Goal: Task Accomplishment & Management: Manage account settings

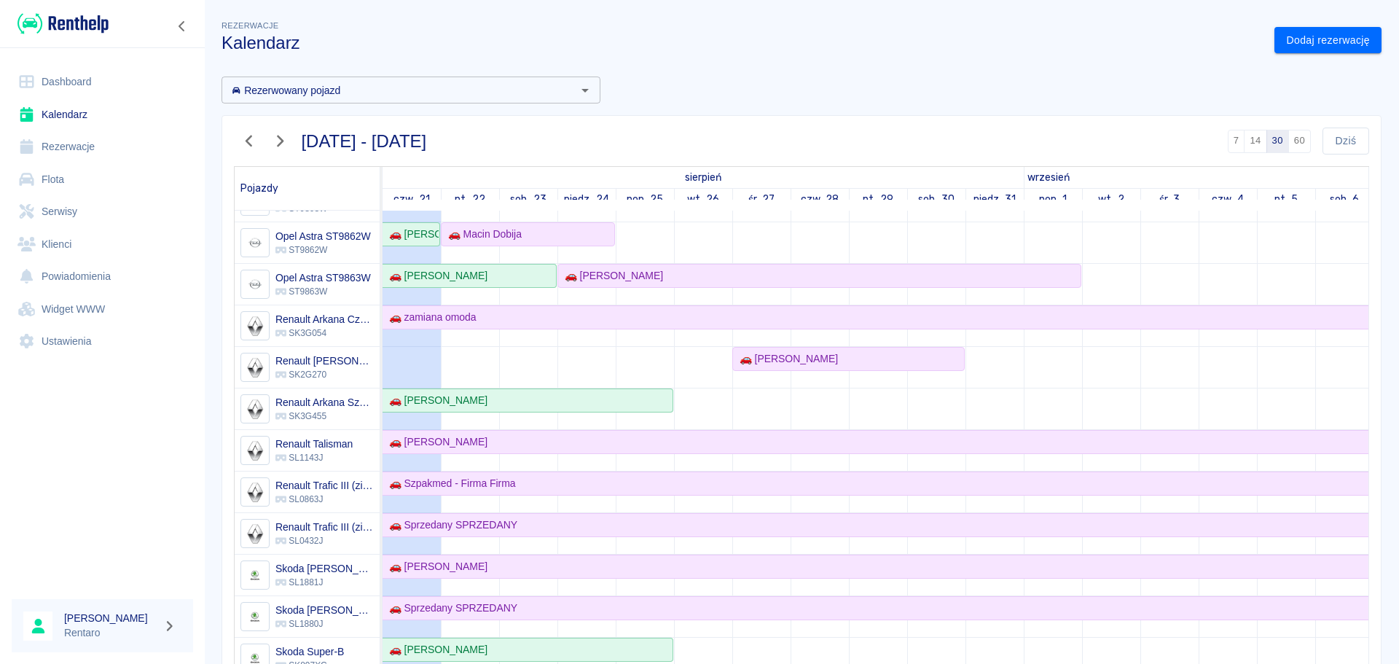
scroll to position [583, 0]
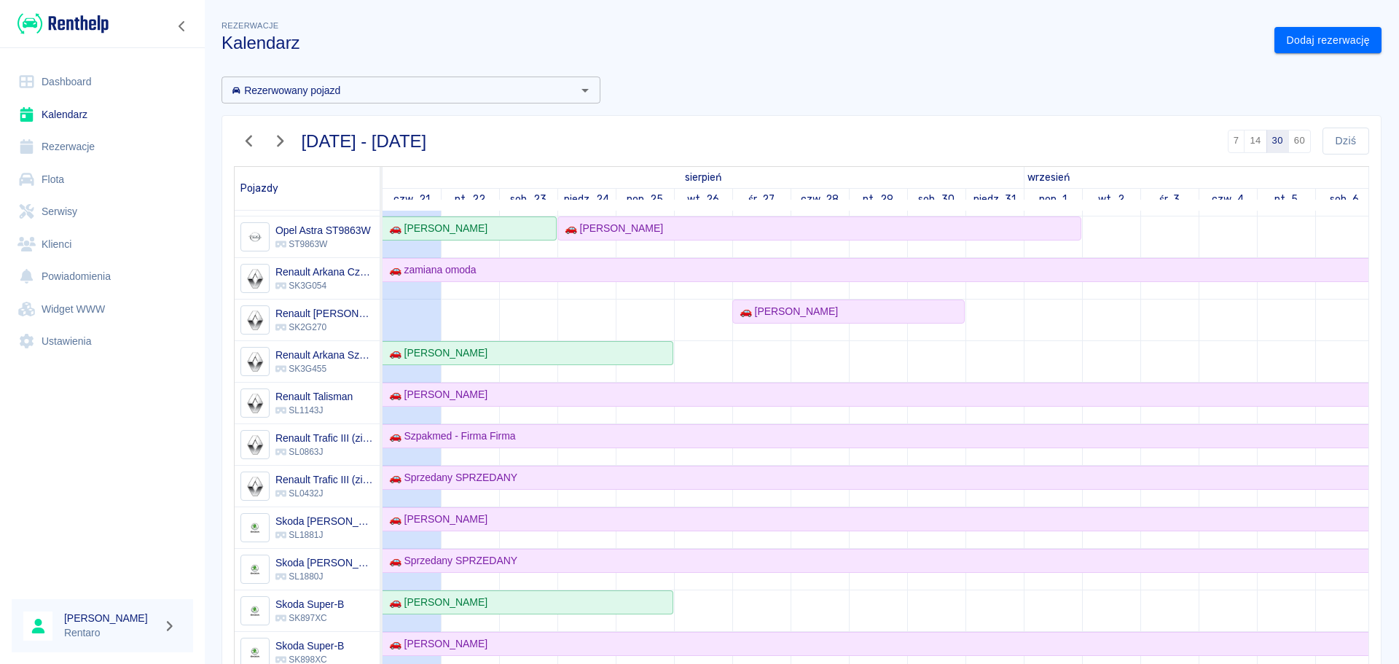
click at [1287, 62] on div "Rezerwacje Kalendarz Dodaj rezerwację Rezerwowany pojazd Rezerwowany pojazd [DA…" at bounding box center [801, 387] width 1195 height 762
click at [1297, 50] on link "Dodaj rezerwację" at bounding box center [1327, 40] width 107 height 27
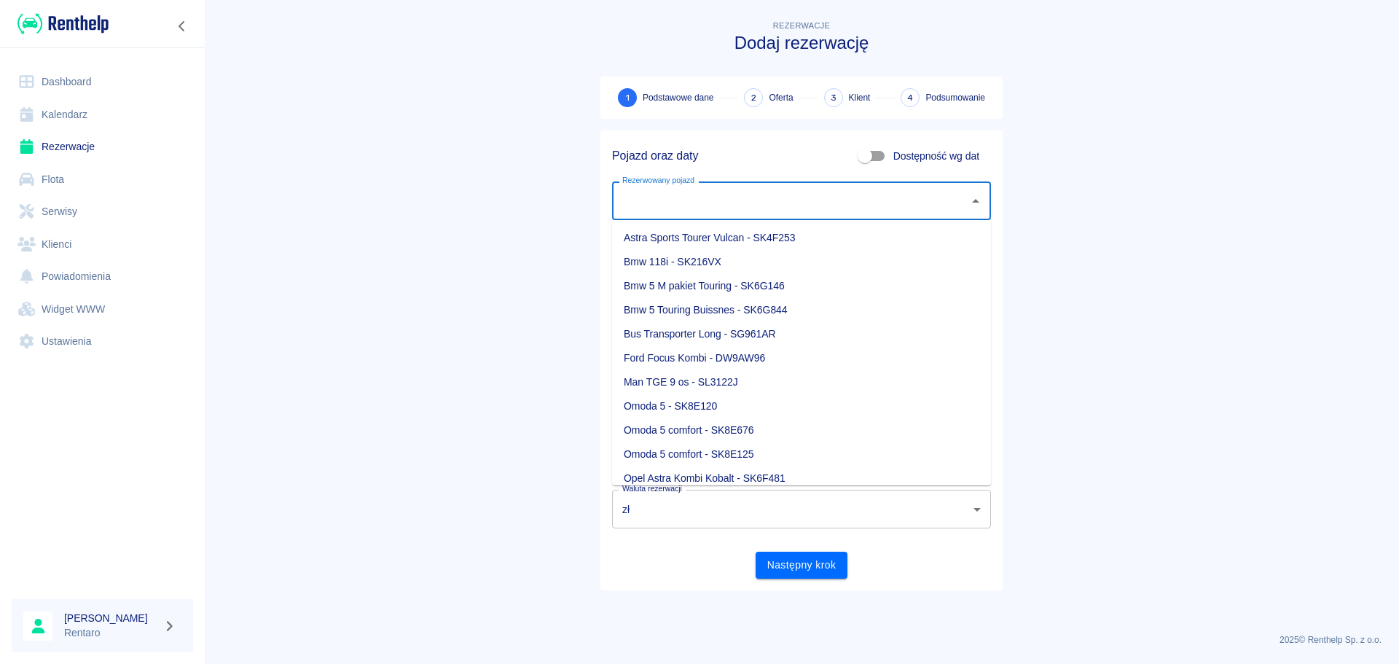
click at [892, 202] on input "Rezerwowany pojazd" at bounding box center [790, 200] width 344 height 25
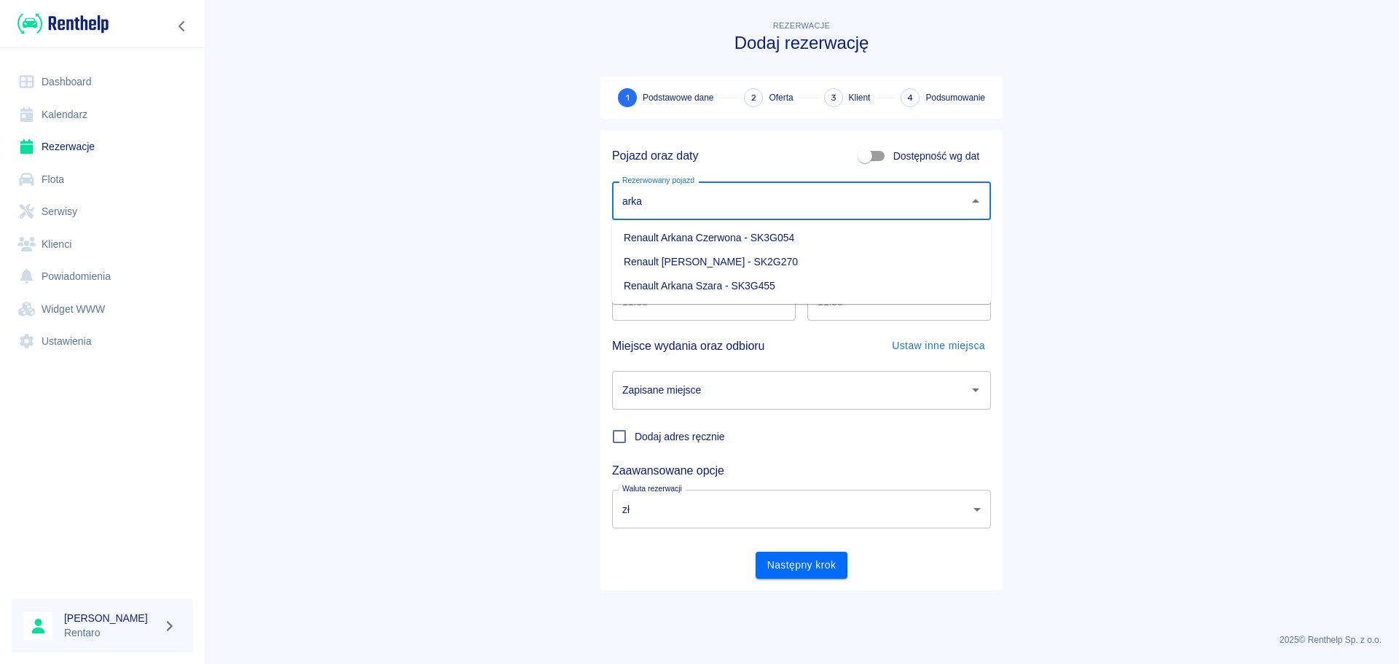
click at [801, 259] on li "Renault [PERSON_NAME] - SK2G270" at bounding box center [801, 262] width 379 height 24
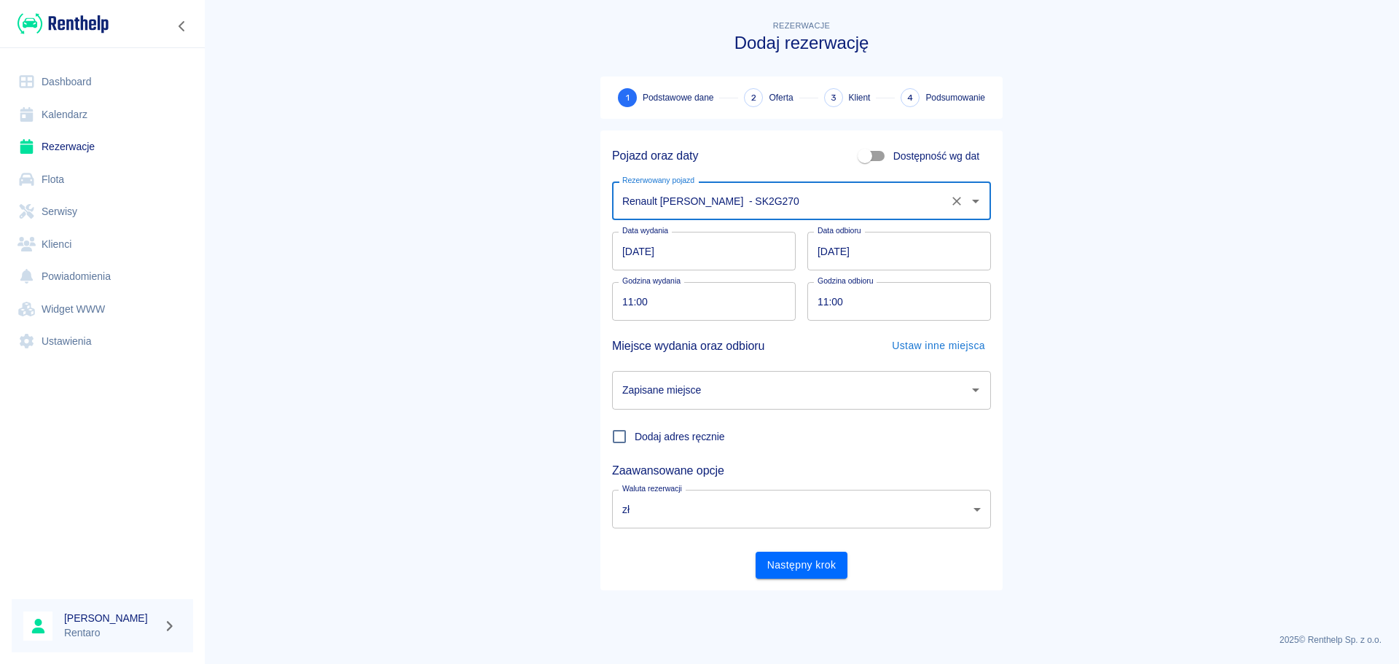
type input "Renault [PERSON_NAME] - SK2G270"
click at [692, 254] on input "[DATE]" at bounding box center [704, 251] width 184 height 39
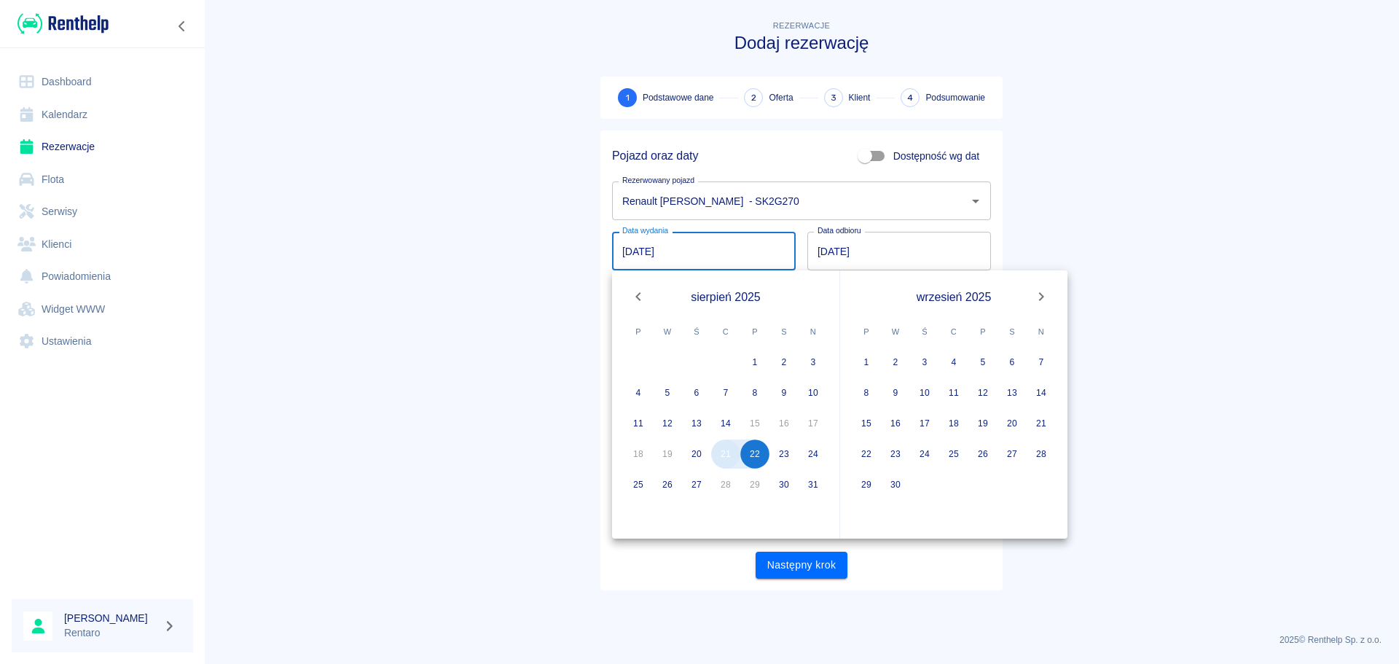
click at [724, 459] on button "21" at bounding box center [725, 453] width 29 height 29
click at [661, 487] on button "26" at bounding box center [667, 484] width 29 height 29
type input "[DATE]"
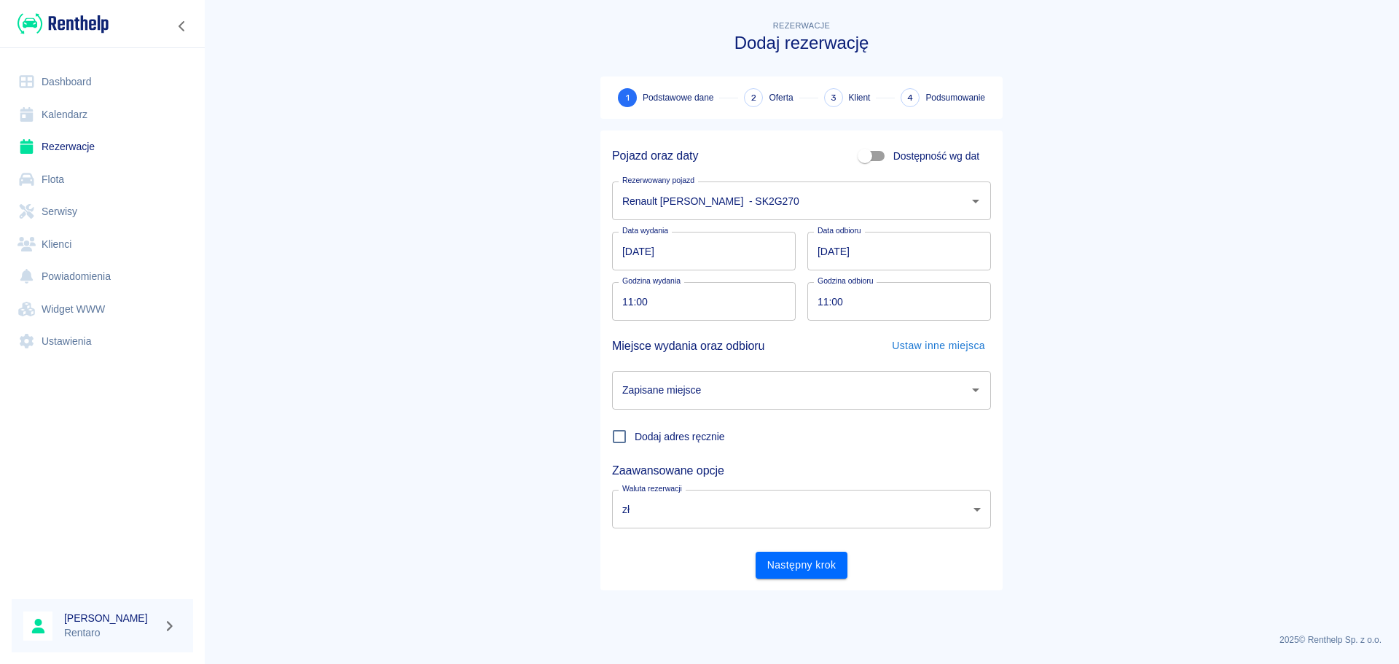
click at [797, 391] on input "Zapisane miejsce" at bounding box center [790, 389] width 344 height 25
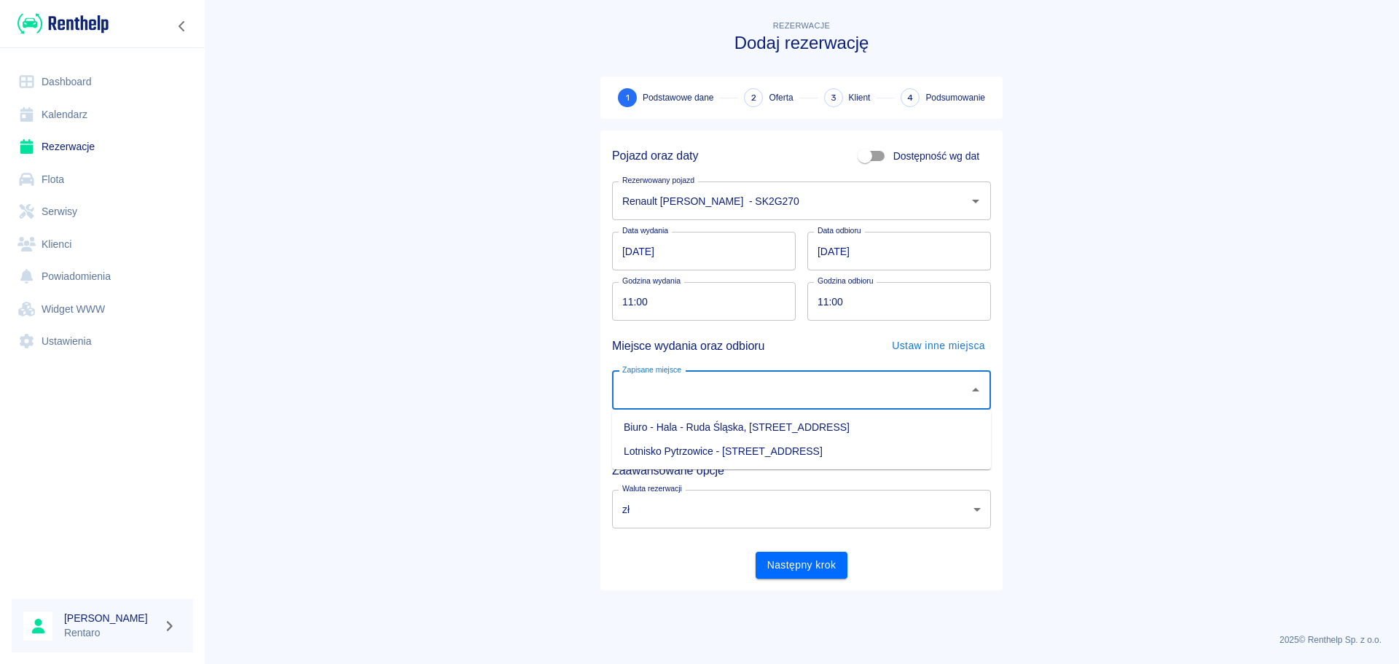
drag, startPoint x: 731, startPoint y: 436, endPoint x: 746, endPoint y: 431, distance: 15.4
click at [734, 436] on li "Biuro - Hala - Ruda Śląska, [STREET_ADDRESS]" at bounding box center [801, 427] width 379 height 24
type input "Biuro - Hala - Ruda Śląska, [STREET_ADDRESS]"
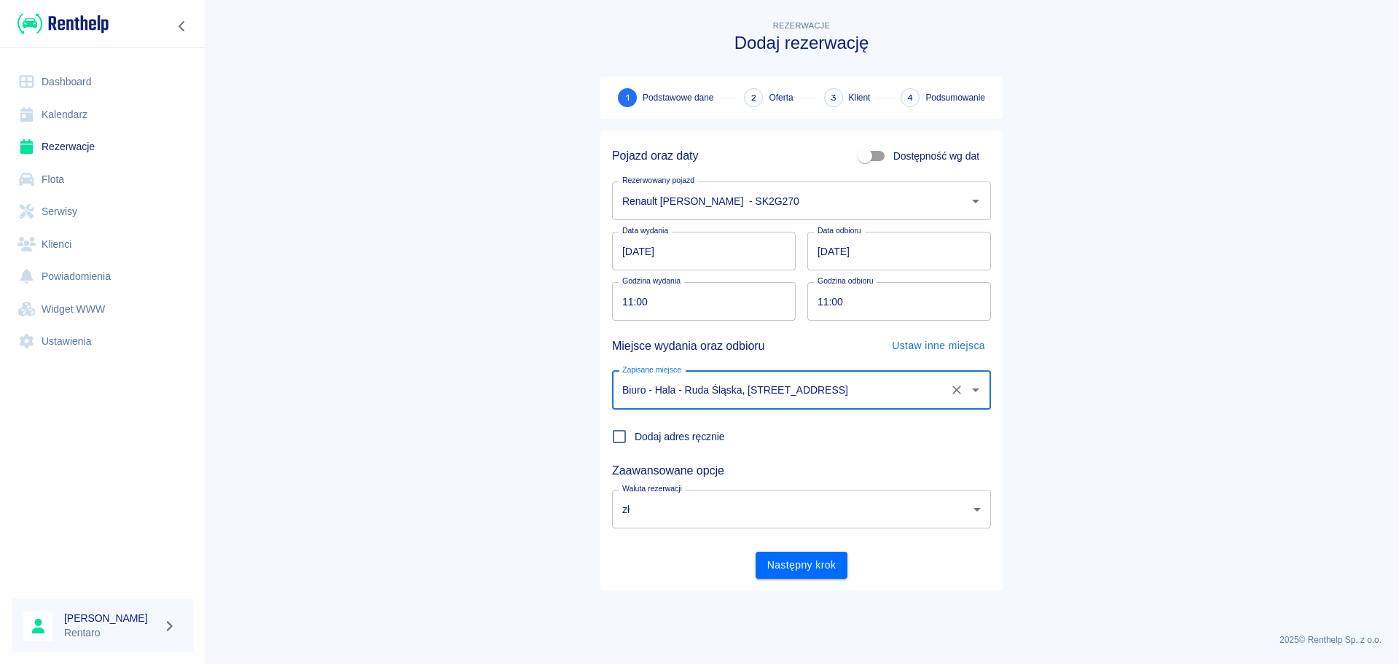
click at [803, 560] on button "Następny krok" at bounding box center [801, 564] width 93 height 27
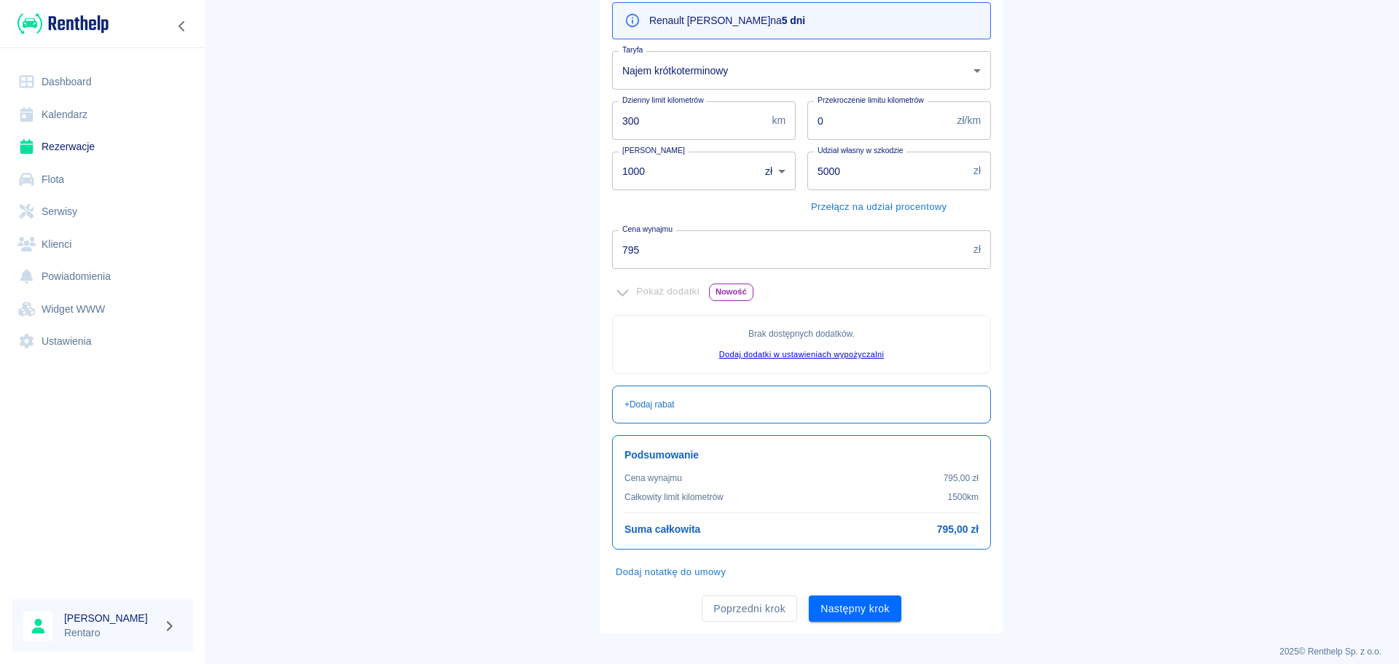
scroll to position [178, 0]
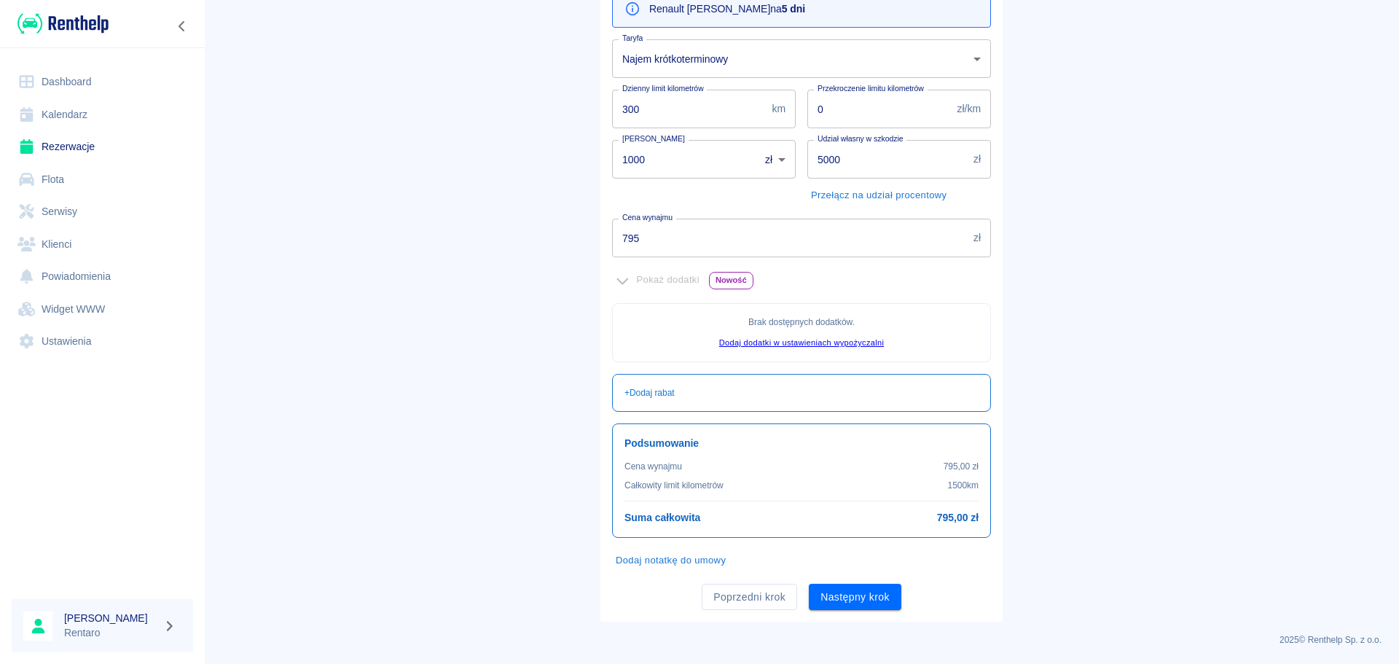
click at [891, 616] on div "Oferta rezerwacji Renault Arkana Morski na 5 dni Taryfa Najem krótkoterminowy 4…" at bounding box center [801, 287] width 402 height 669
click at [865, 600] on button "Następny krok" at bounding box center [855, 596] width 93 height 27
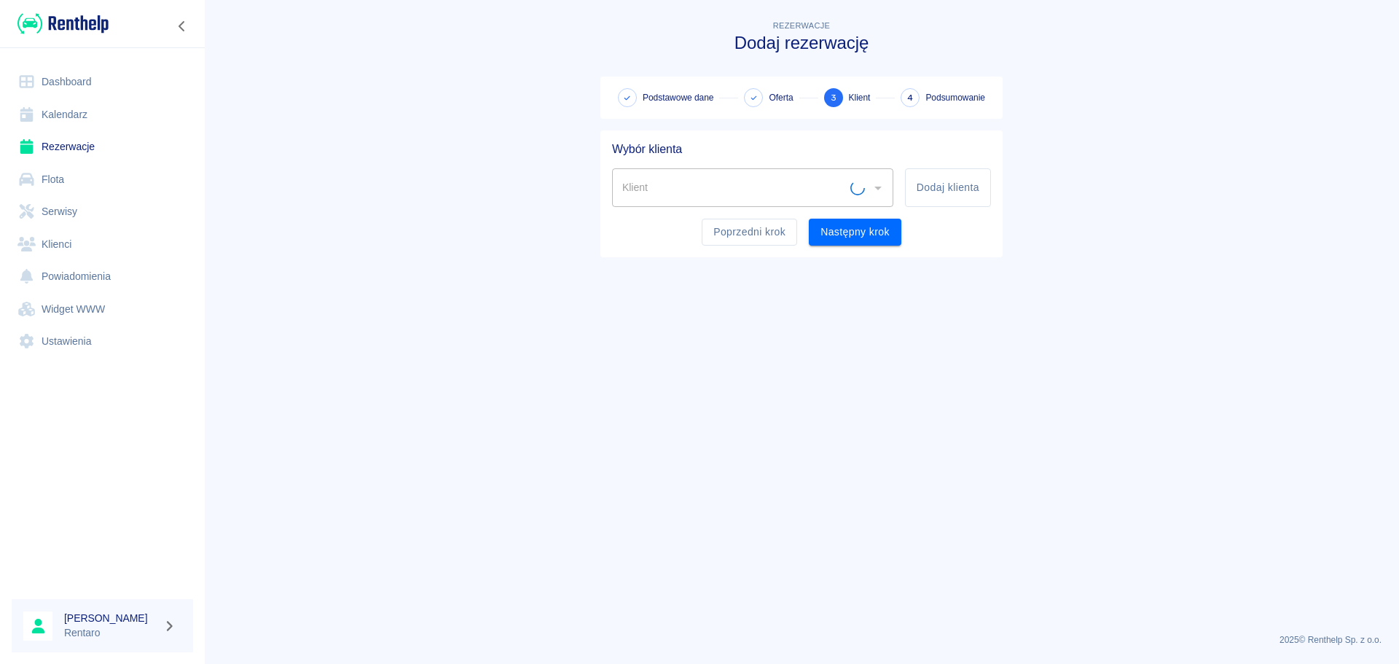
scroll to position [0, 0]
click at [714, 189] on input "Klient" at bounding box center [741, 187] width 246 height 25
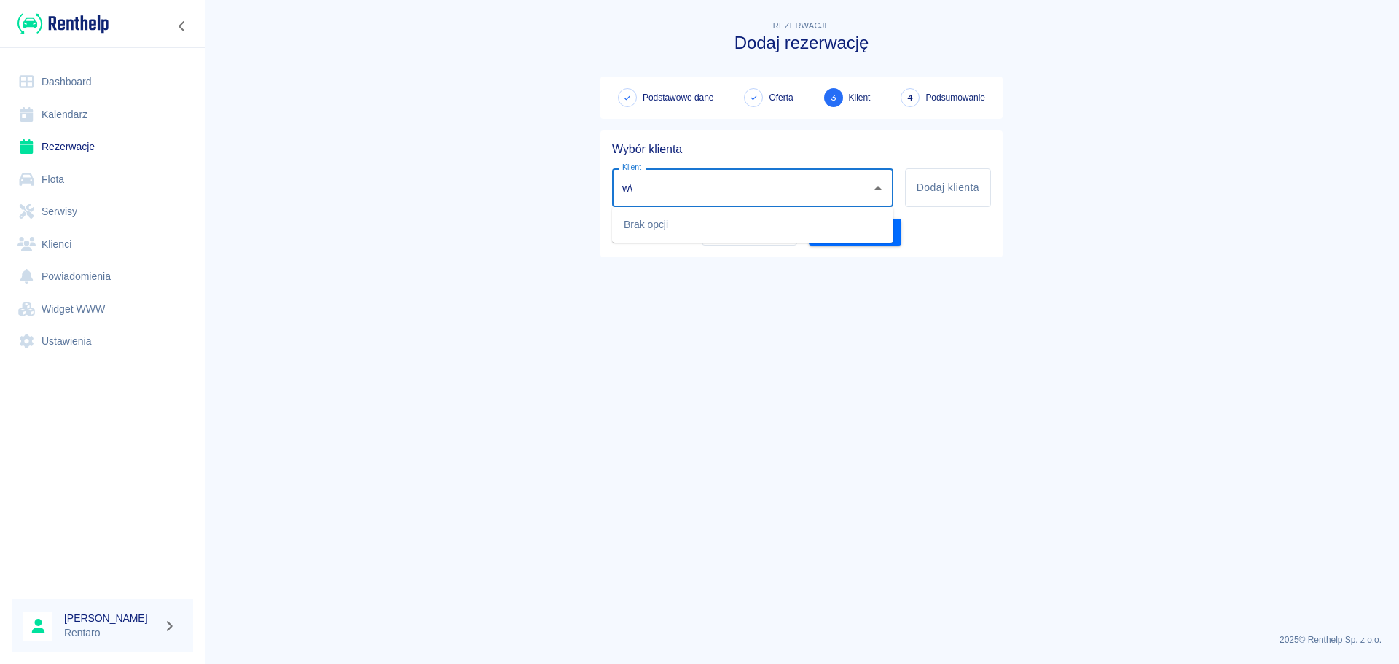
type input "w"
click at [686, 183] on input "Klient" at bounding box center [741, 187] width 246 height 25
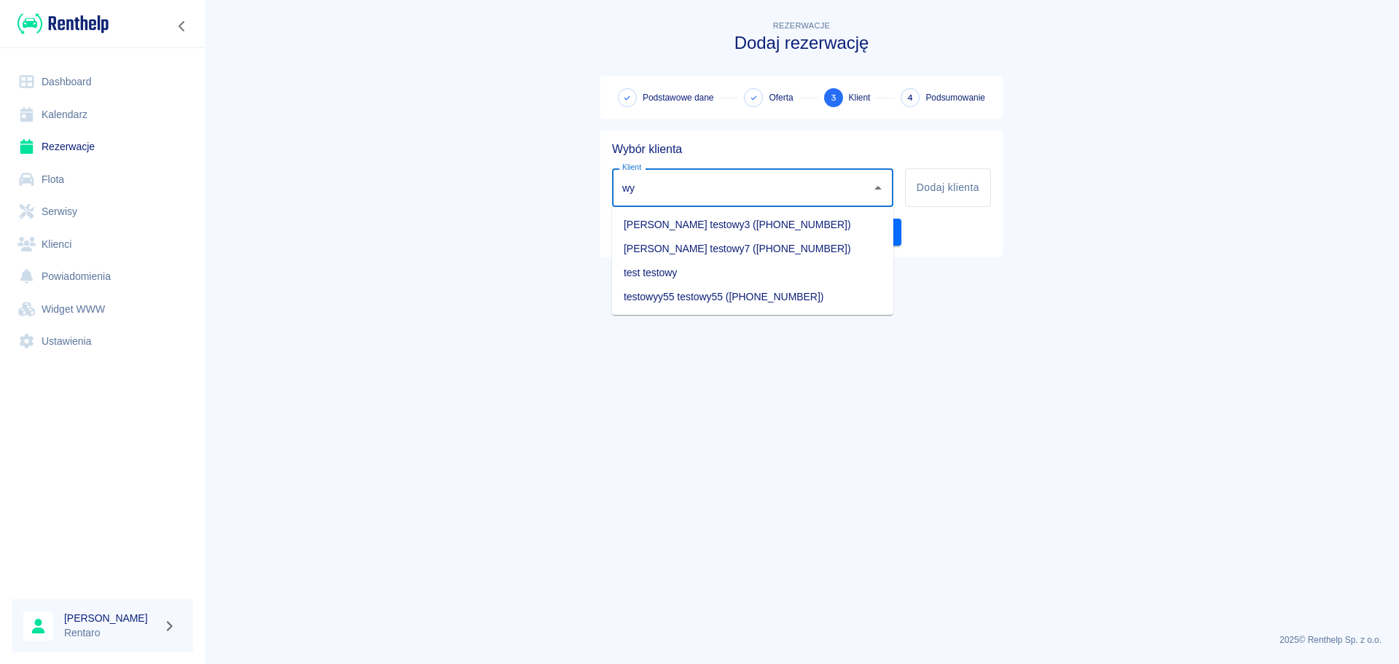
type input "w"
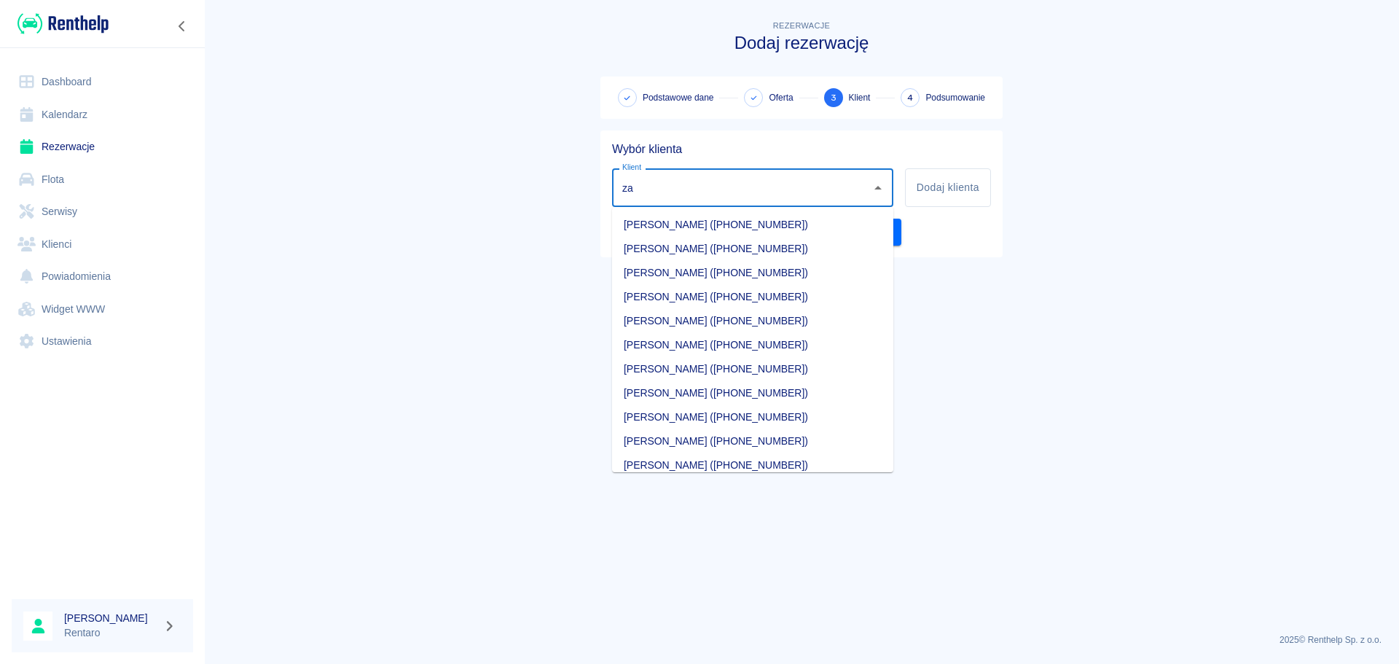
type input "z"
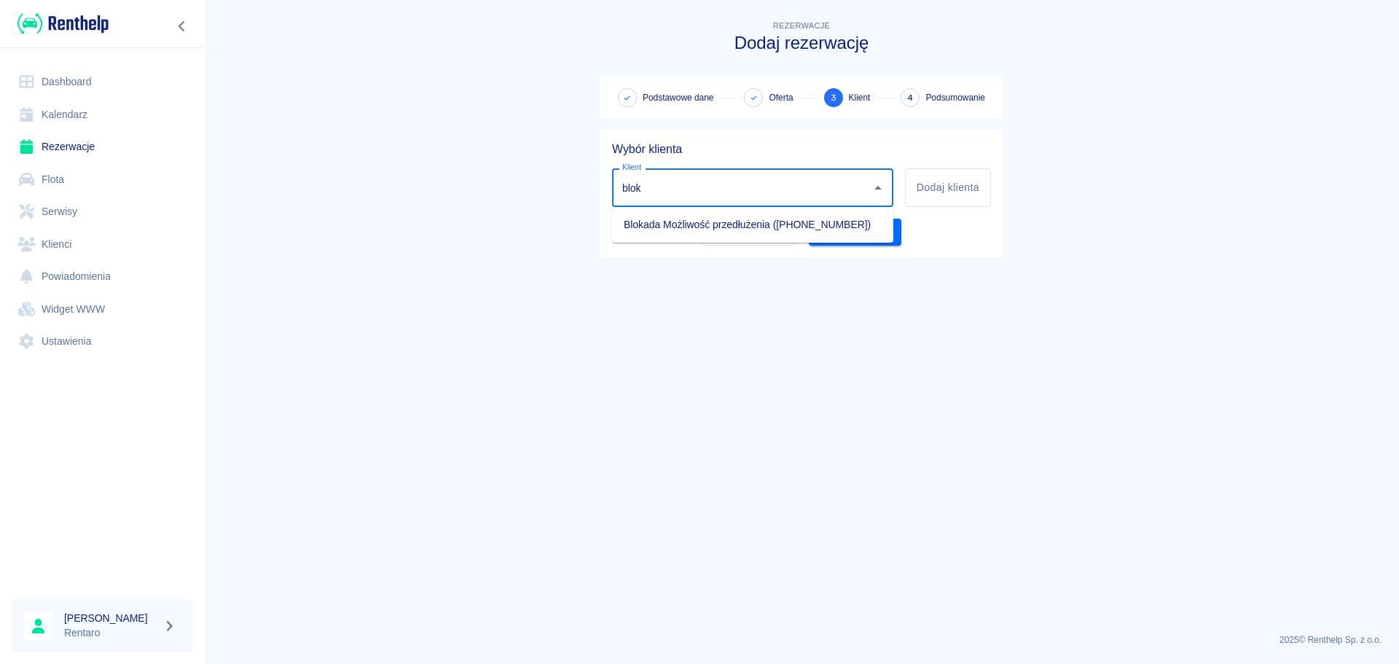
click at [726, 226] on li "Blokada Możliwość przedłużenia ([PHONE_NUMBER])" at bounding box center [752, 225] width 281 height 24
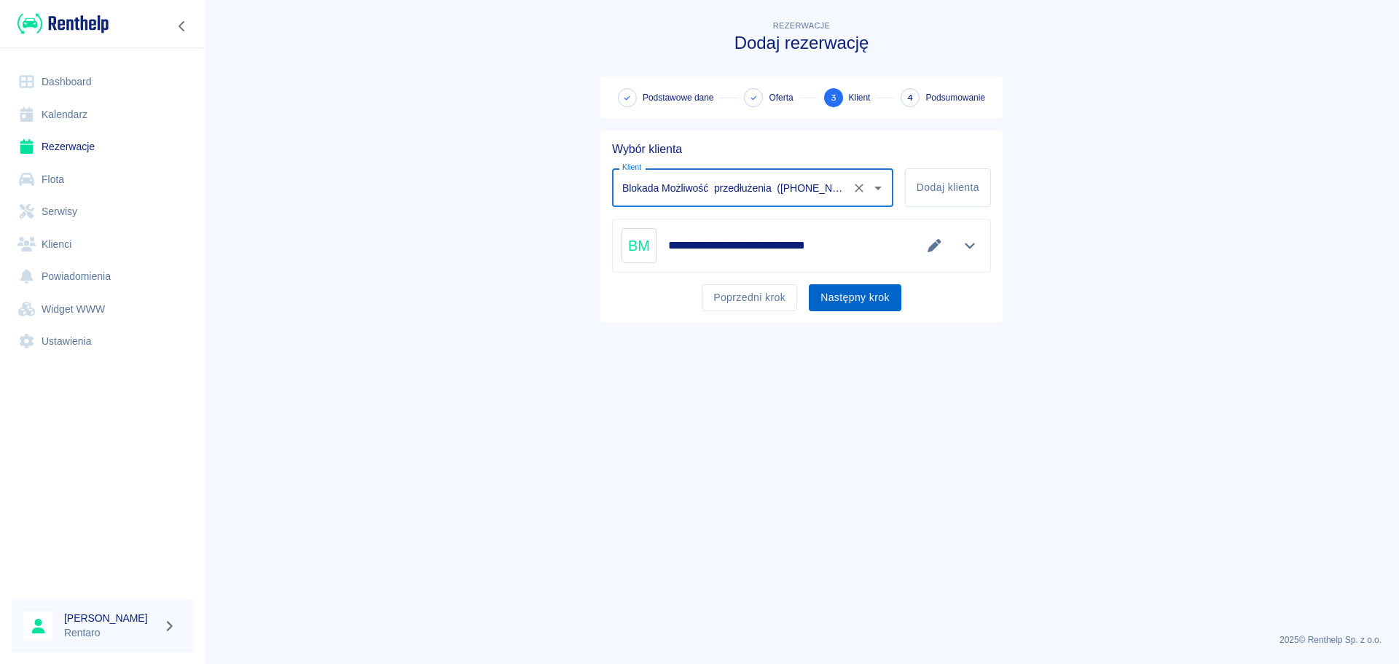
type input "Blokada Możliwość przedłużenia ([PHONE_NUMBER])"
click at [880, 294] on button "Następny krok" at bounding box center [855, 297] width 93 height 27
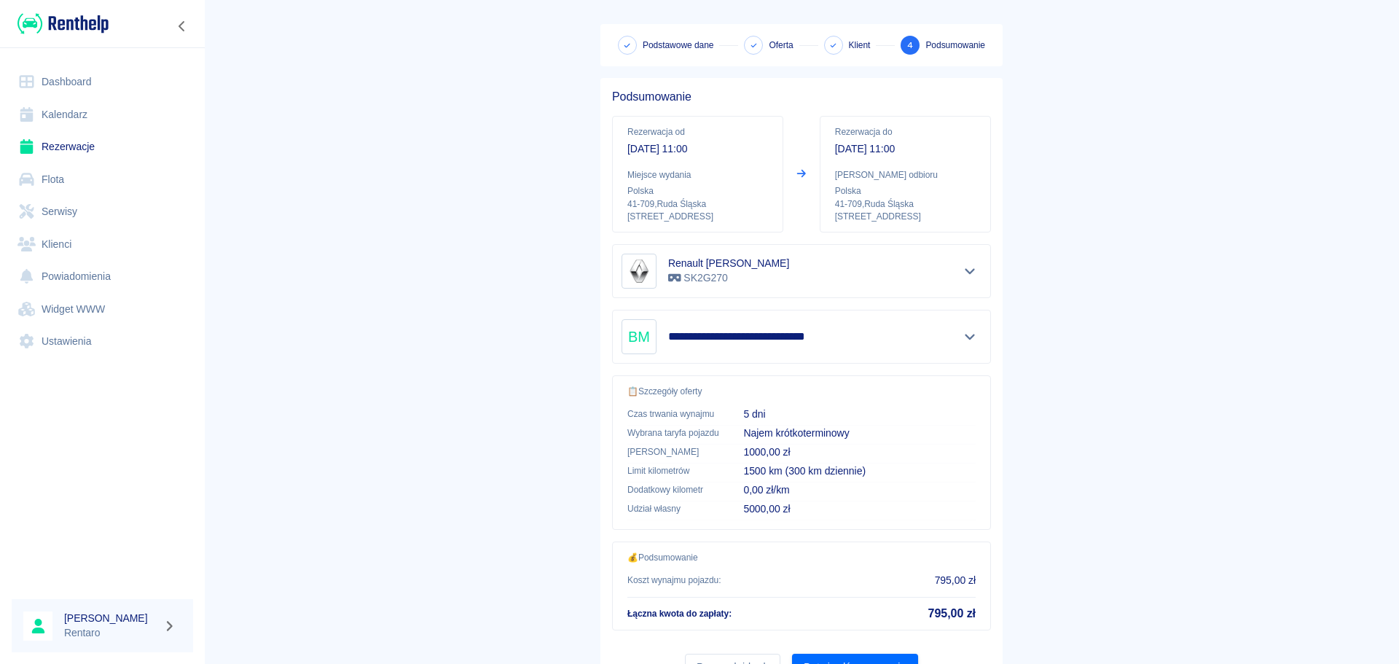
scroll to position [122, 0]
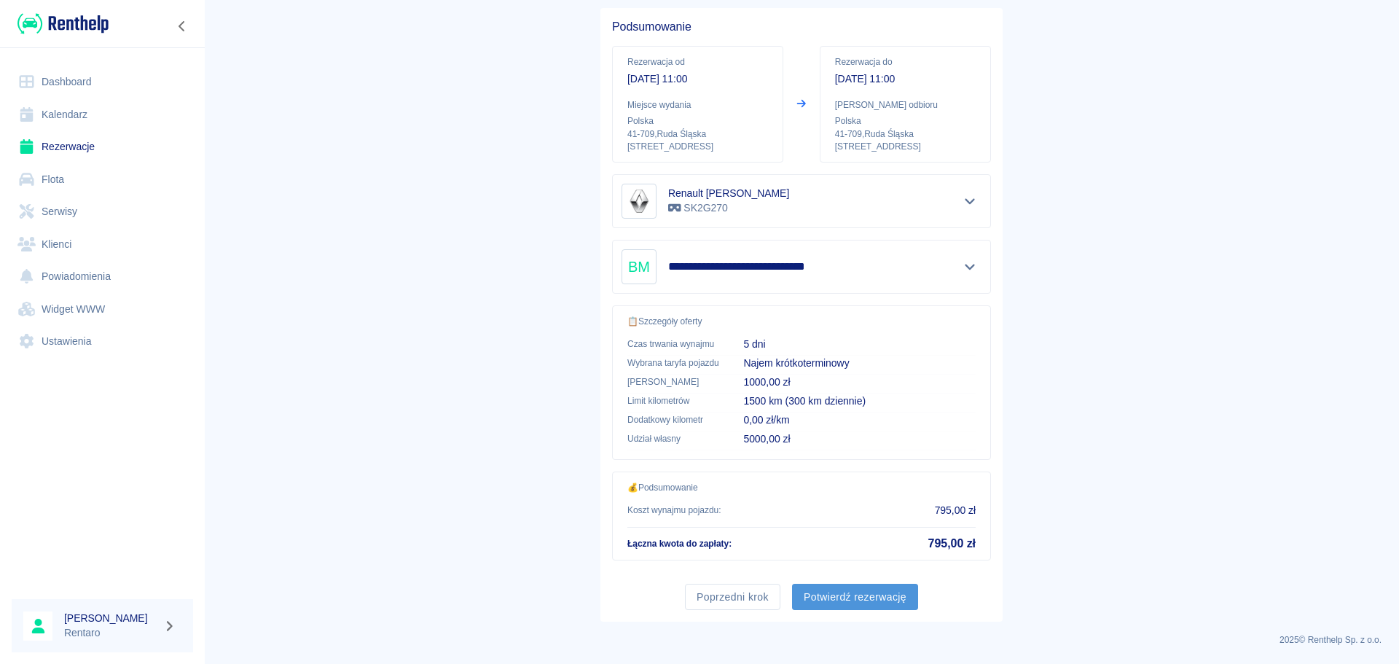
click at [826, 596] on button "Potwierdź rezerwację" at bounding box center [855, 596] width 126 height 27
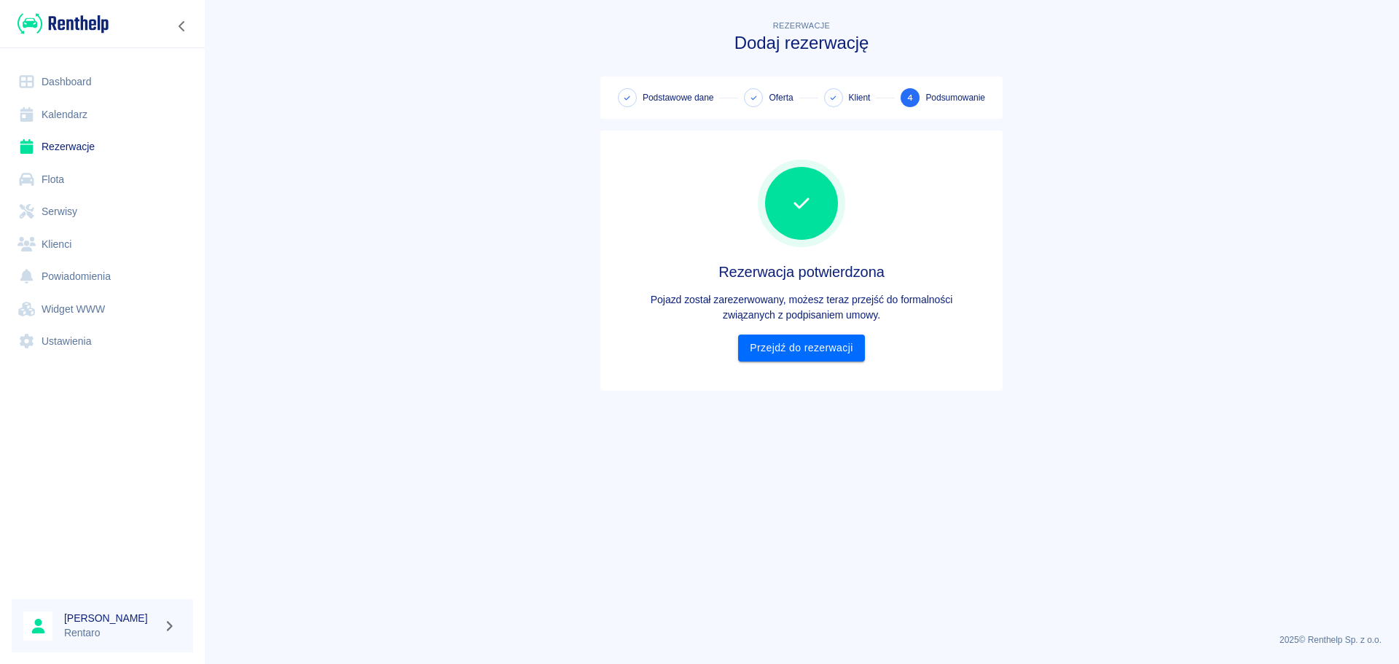
drag, startPoint x: 834, startPoint y: 380, endPoint x: 838, endPoint y: 372, distance: 9.1
click at [834, 379] on div "Rezerwacja potwierdzona Pojazd został zarezerwowany, możesz teraz przejść do fo…" at bounding box center [801, 260] width 402 height 260
click at [841, 359] on link "Przejdź do rezerwacji" at bounding box center [801, 347] width 126 height 27
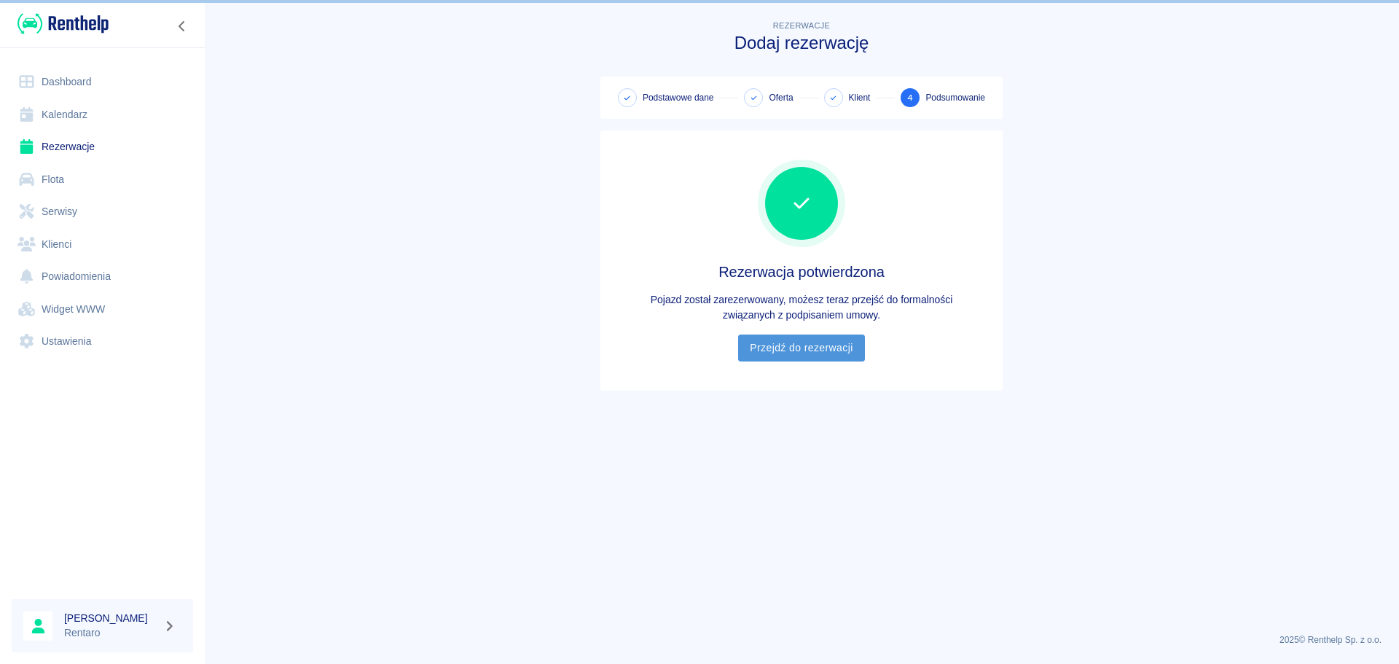
click at [796, 351] on link "Przejdź do rezerwacji" at bounding box center [801, 347] width 126 height 27
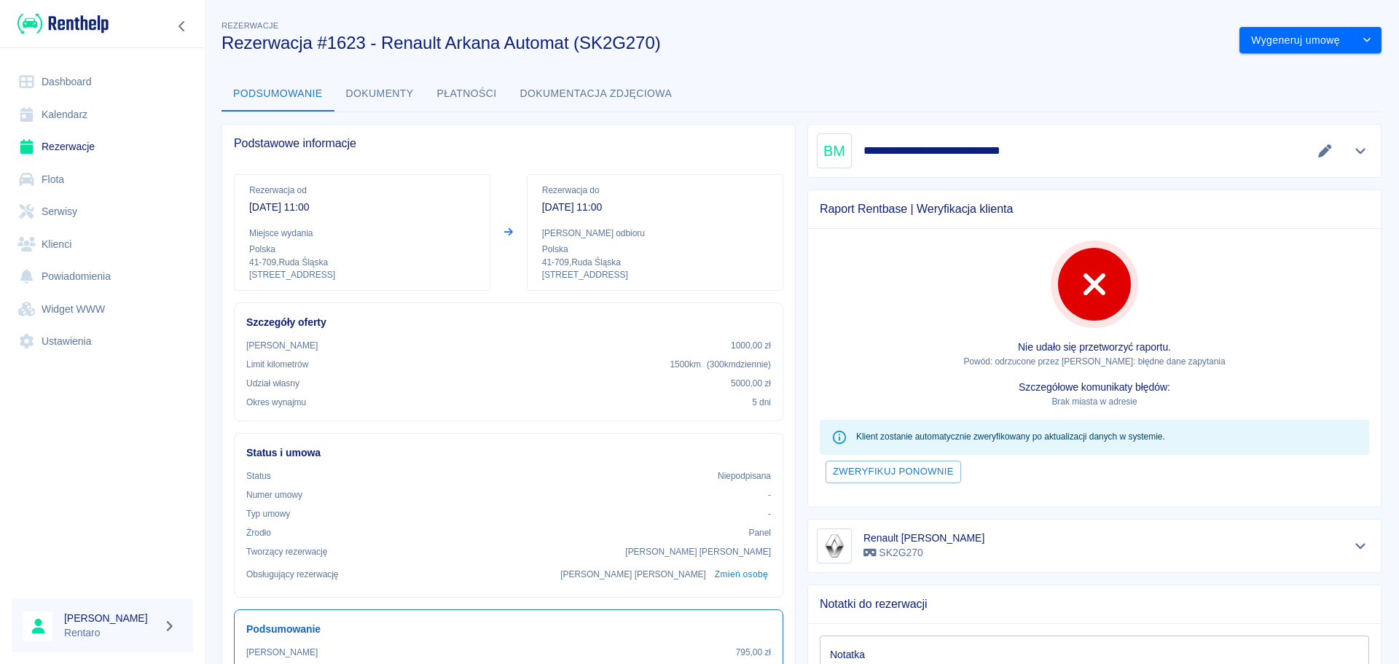
click at [76, 114] on link "Kalendarz" at bounding box center [102, 114] width 181 height 33
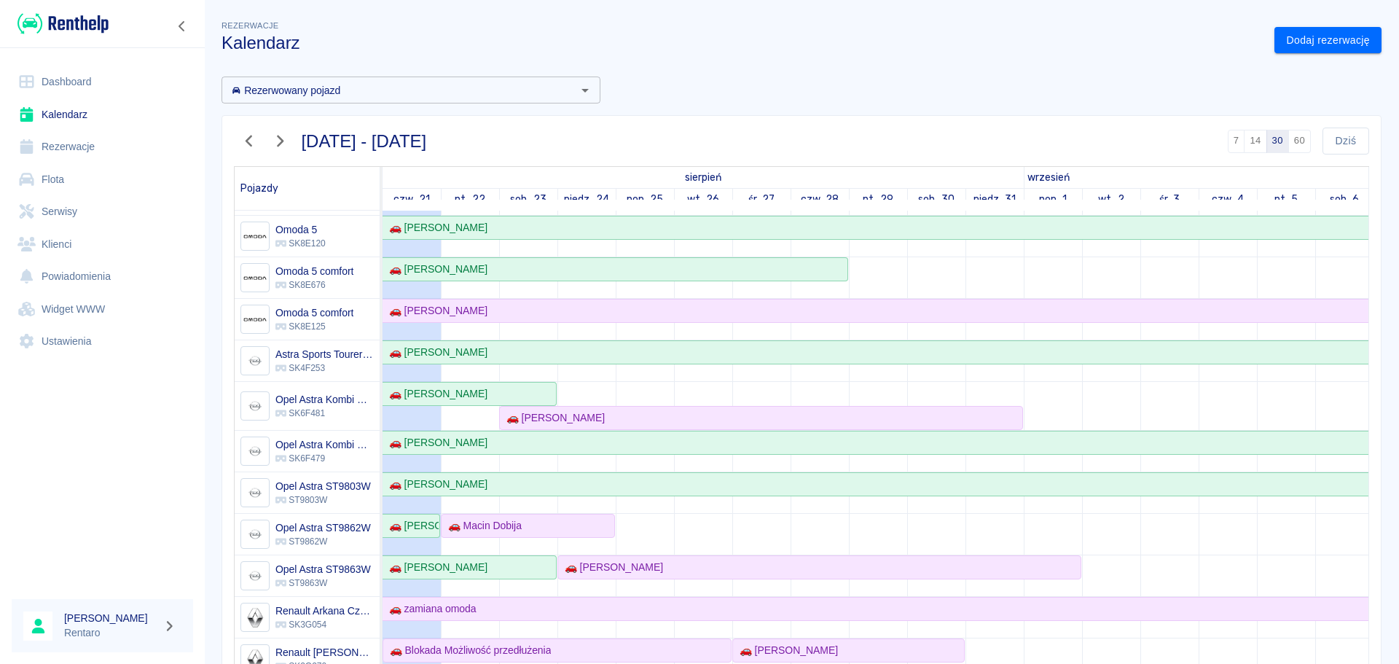
scroll to position [219, 0]
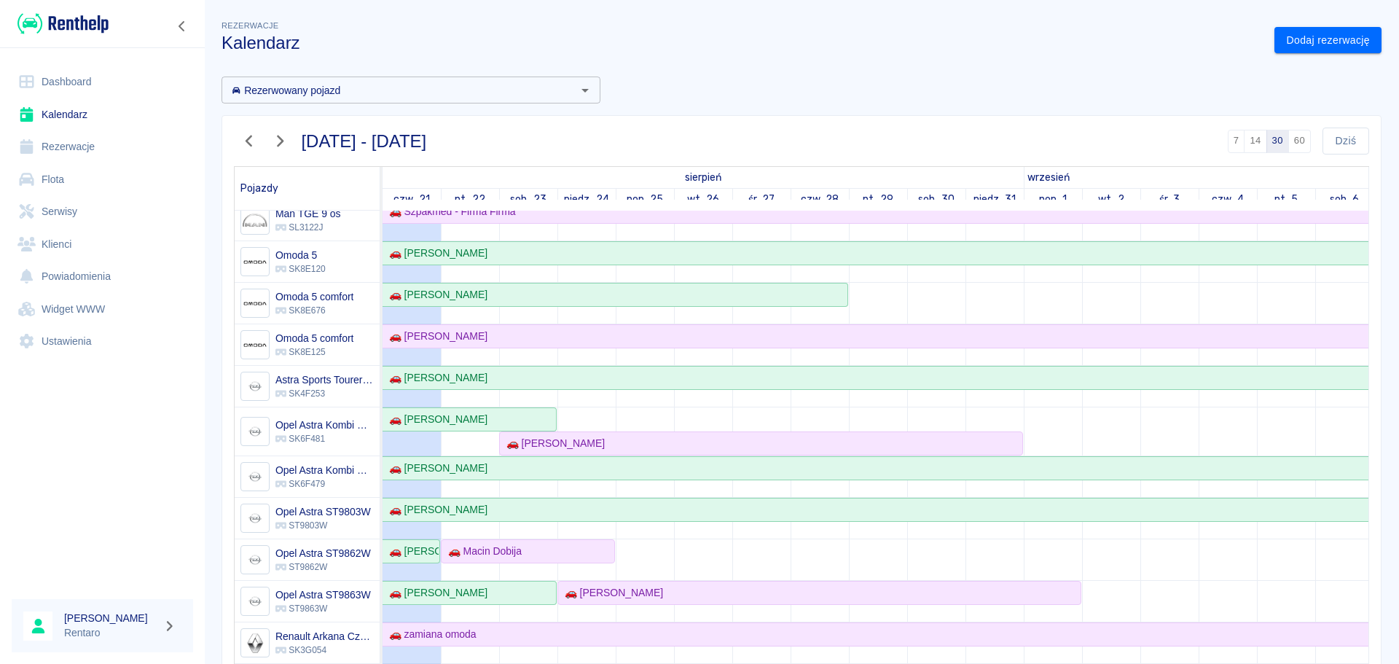
click at [1337, 52] on link "Dodaj rezerwację" at bounding box center [1327, 40] width 107 height 27
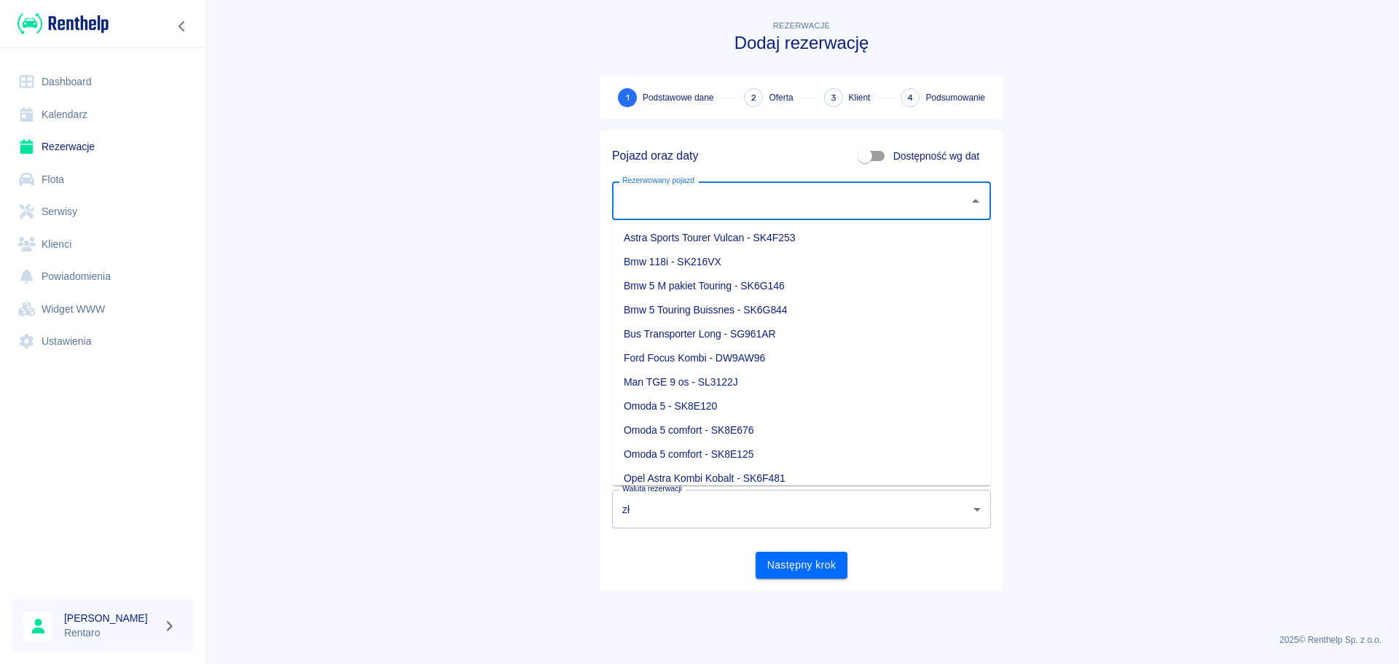
click at [777, 207] on input "Rezerwowany pojazd" at bounding box center [790, 200] width 344 height 25
click at [751, 432] on li "Omoda 5 comfort - SK8E676" at bounding box center [801, 430] width 379 height 24
type input "Omoda 5 comfort - SK8E676"
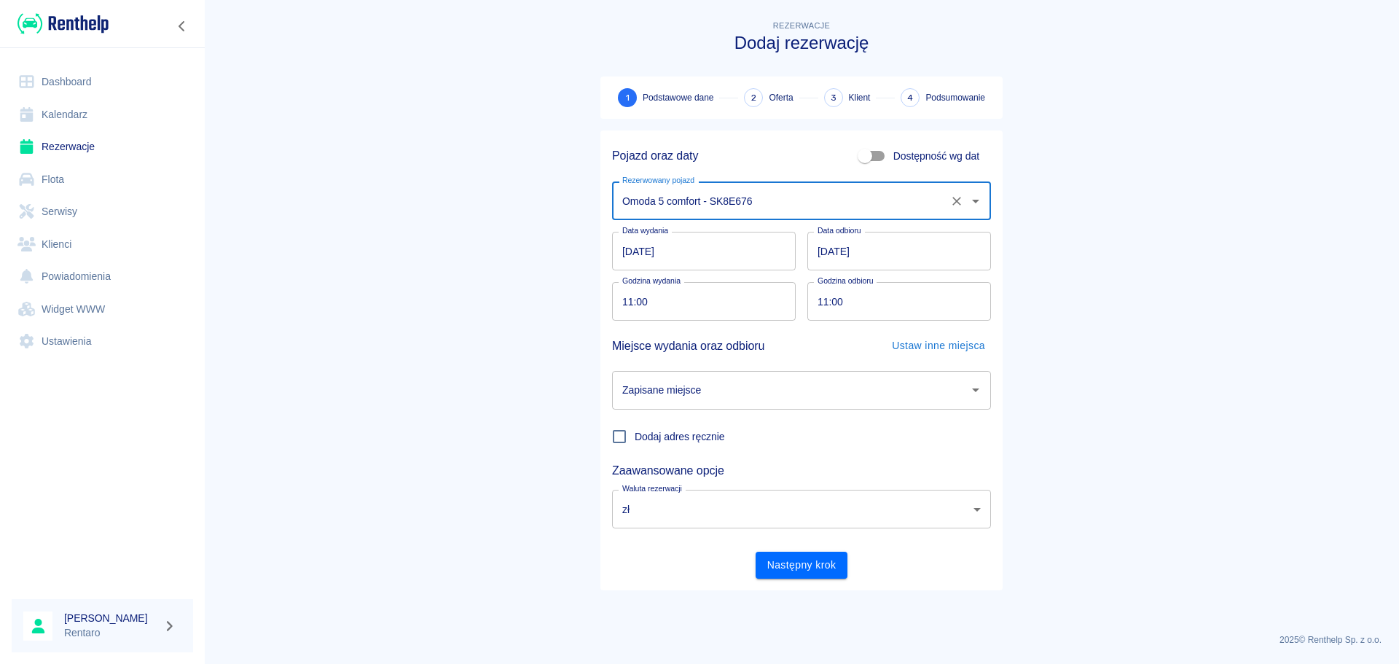
click at [646, 227] on label "Data wydania" at bounding box center [645, 230] width 46 height 11
click at [646, 232] on input "[DATE]" at bounding box center [704, 251] width 184 height 39
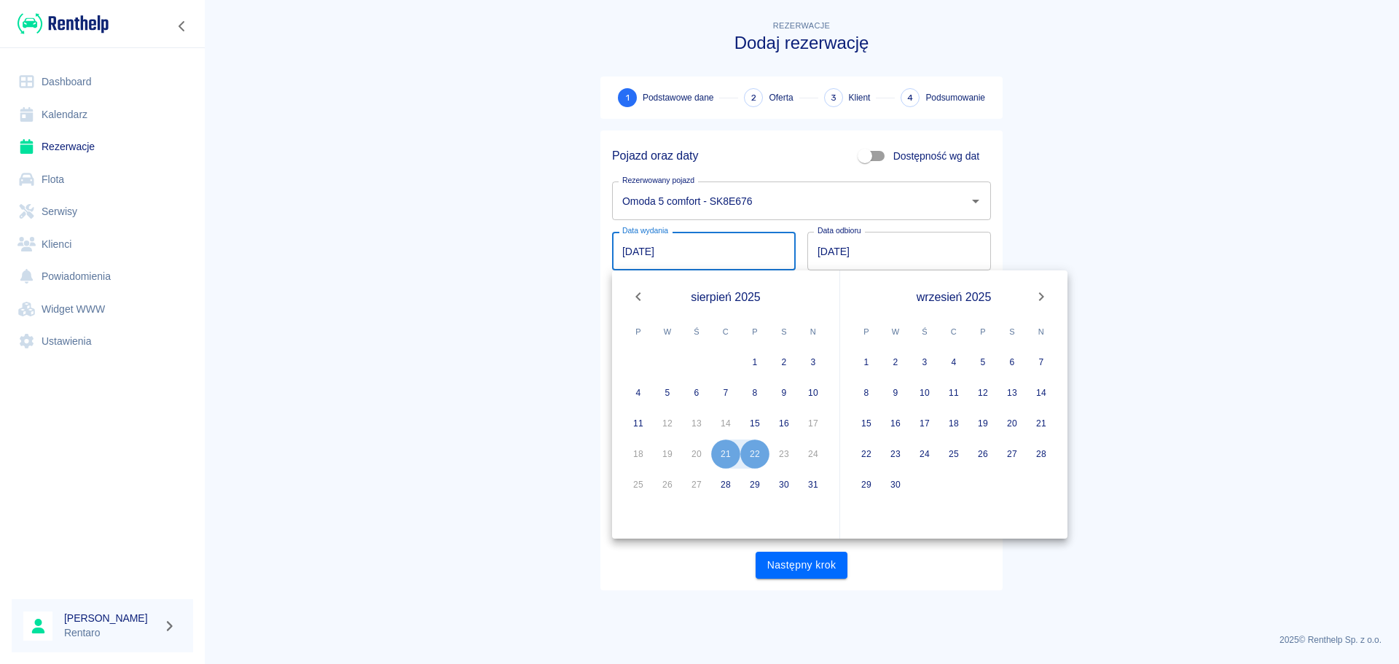
click at [645, 245] on input "[DATE]" at bounding box center [704, 251] width 184 height 39
click at [760, 489] on button "29" at bounding box center [754, 484] width 29 height 29
type input "[DATE]"
type input "DD.MM.YYYY"
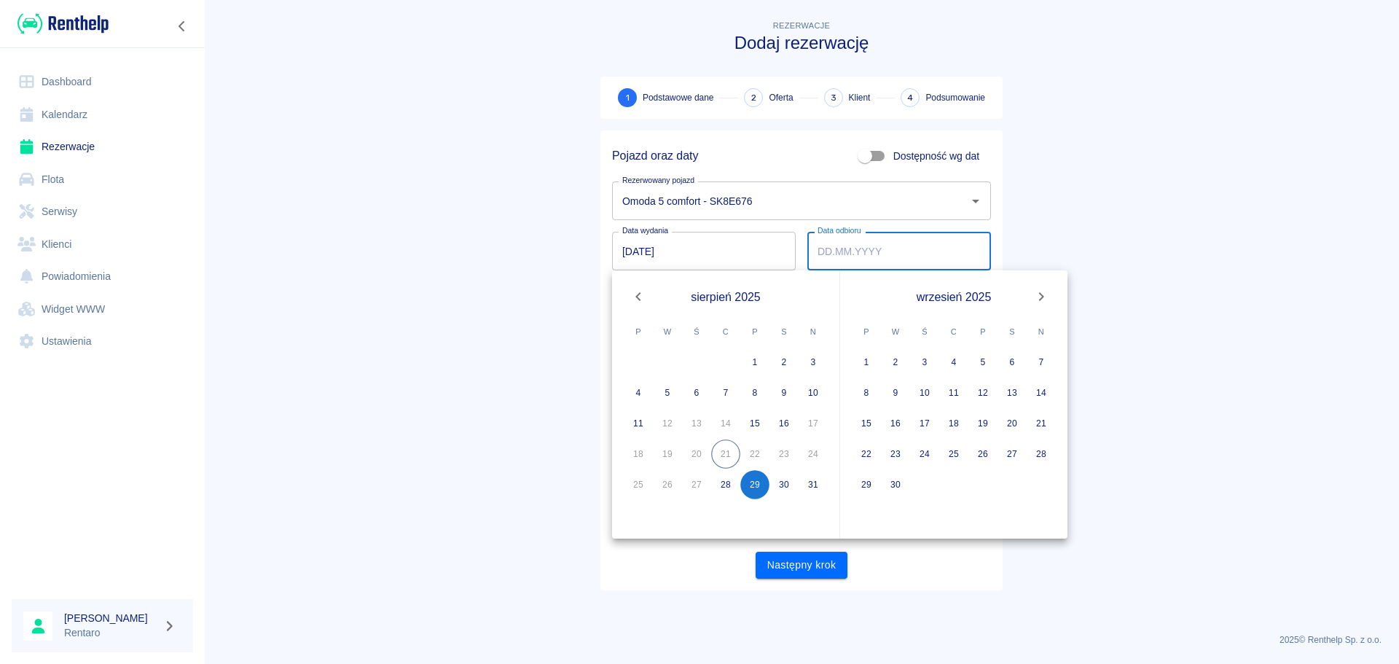
click at [1036, 296] on icon "Next month" at bounding box center [1040, 296] width 17 height 17
click at [984, 486] on button "31" at bounding box center [982, 484] width 29 height 29
type input "[DATE]"
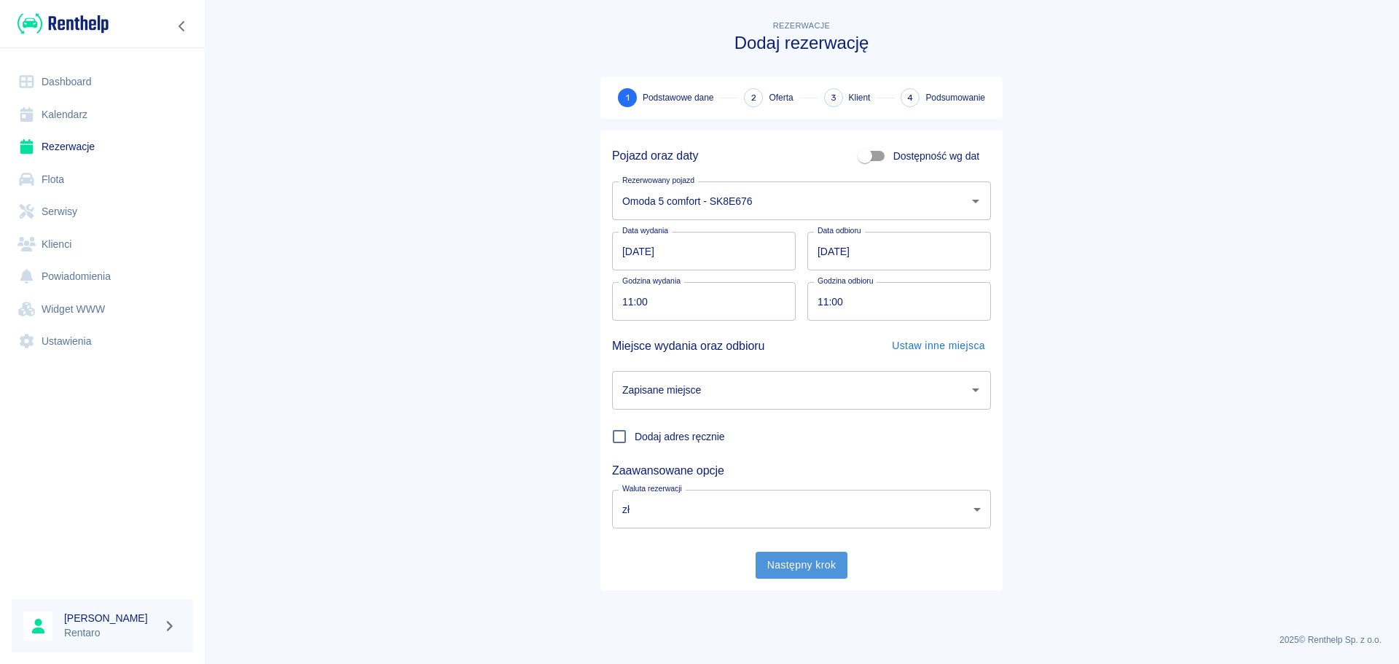
click at [823, 569] on button "Następny krok" at bounding box center [801, 564] width 93 height 27
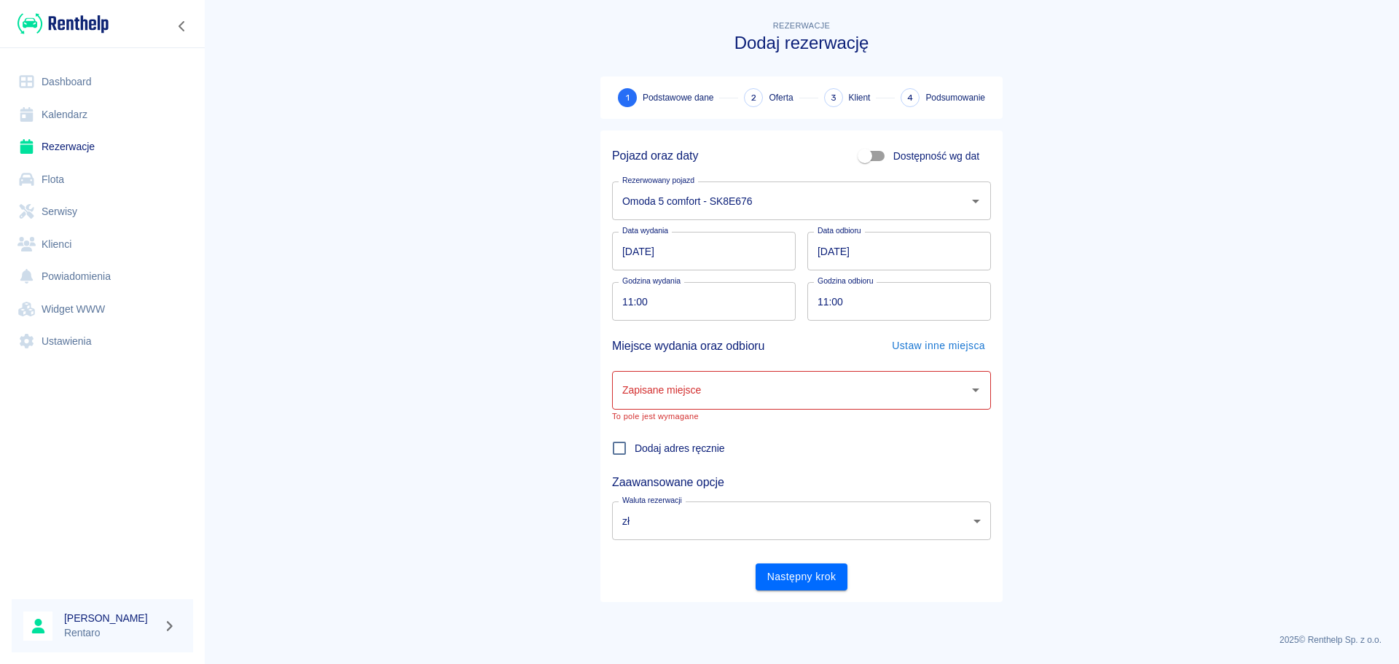
click at [725, 396] on input "Zapisane miejsce" at bounding box center [790, 389] width 344 height 25
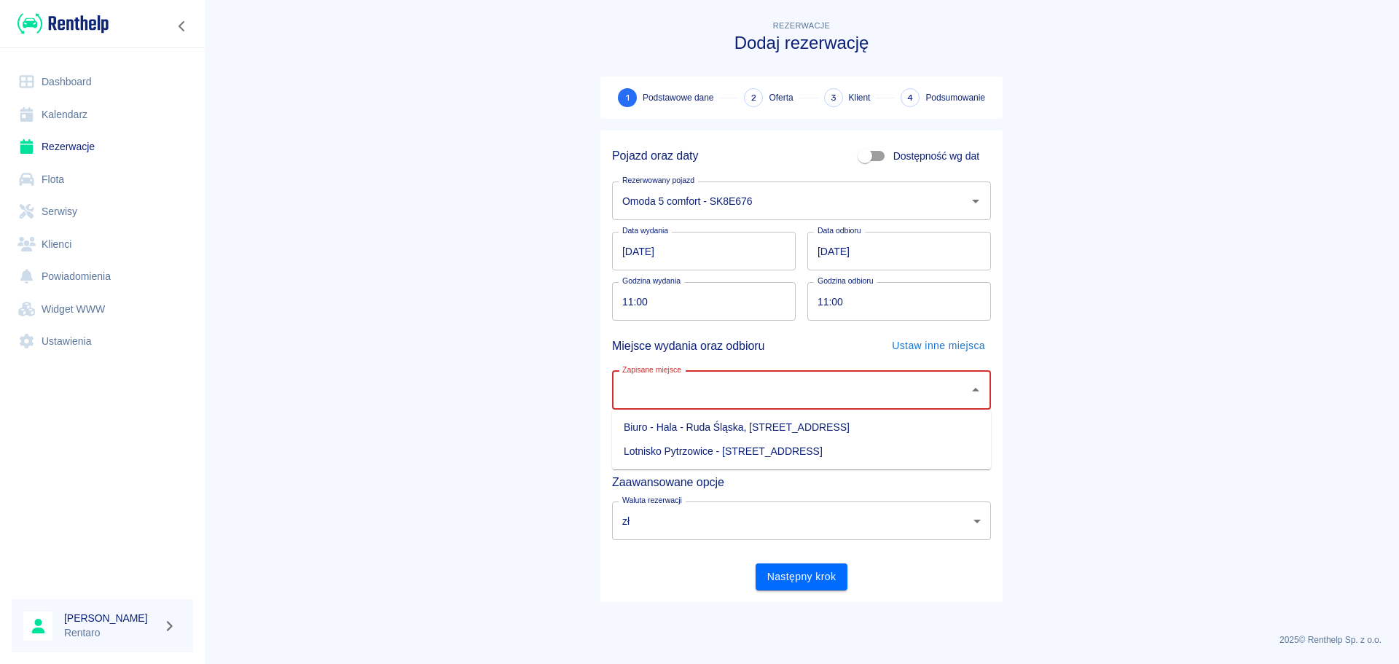
click at [731, 412] on ul "Biuro - Hala - Ruda Śląska, [GEOGRAPHIC_DATA] 9 Lotnisko [GEOGRAPHIC_DATA] - [S…" at bounding box center [801, 439] width 379 height 60
click at [729, 426] on li "Biuro - Hala - Ruda Śląska, [STREET_ADDRESS]" at bounding box center [801, 427] width 379 height 24
type input "Biuro - Hala - Ruda Śląska, [STREET_ADDRESS]"
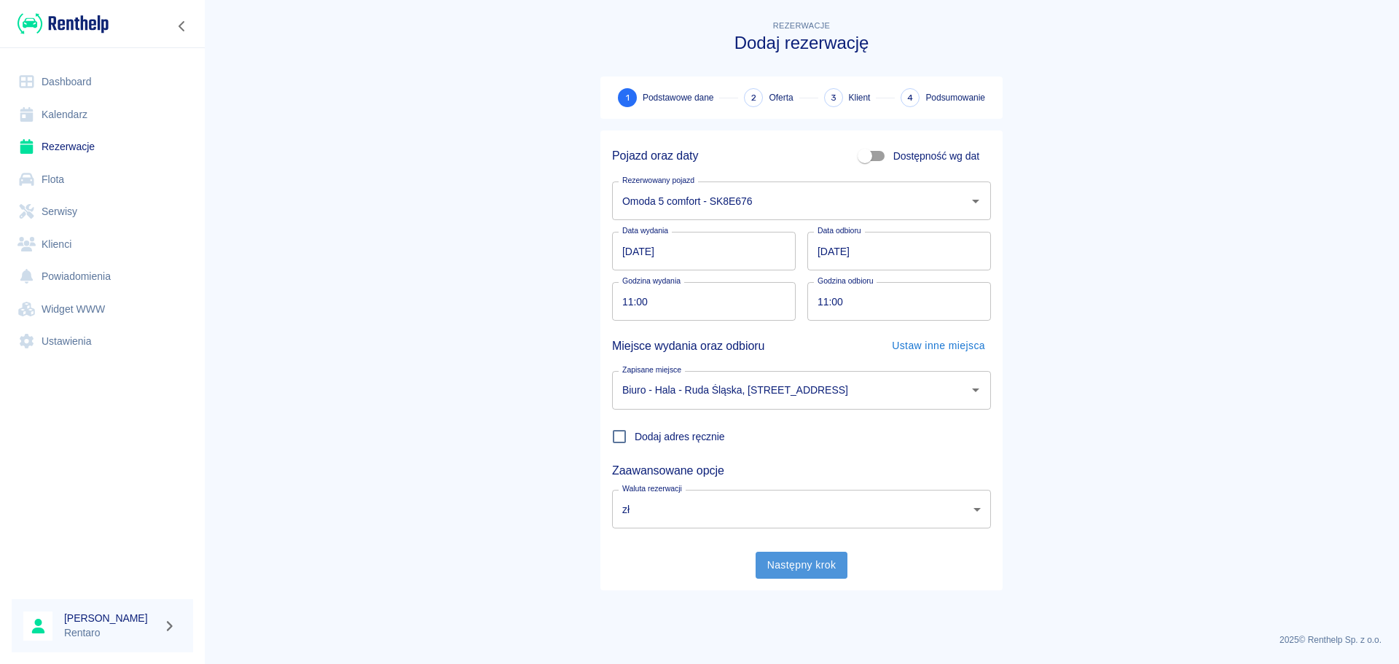
click at [807, 573] on button "Następny krok" at bounding box center [801, 564] width 93 height 27
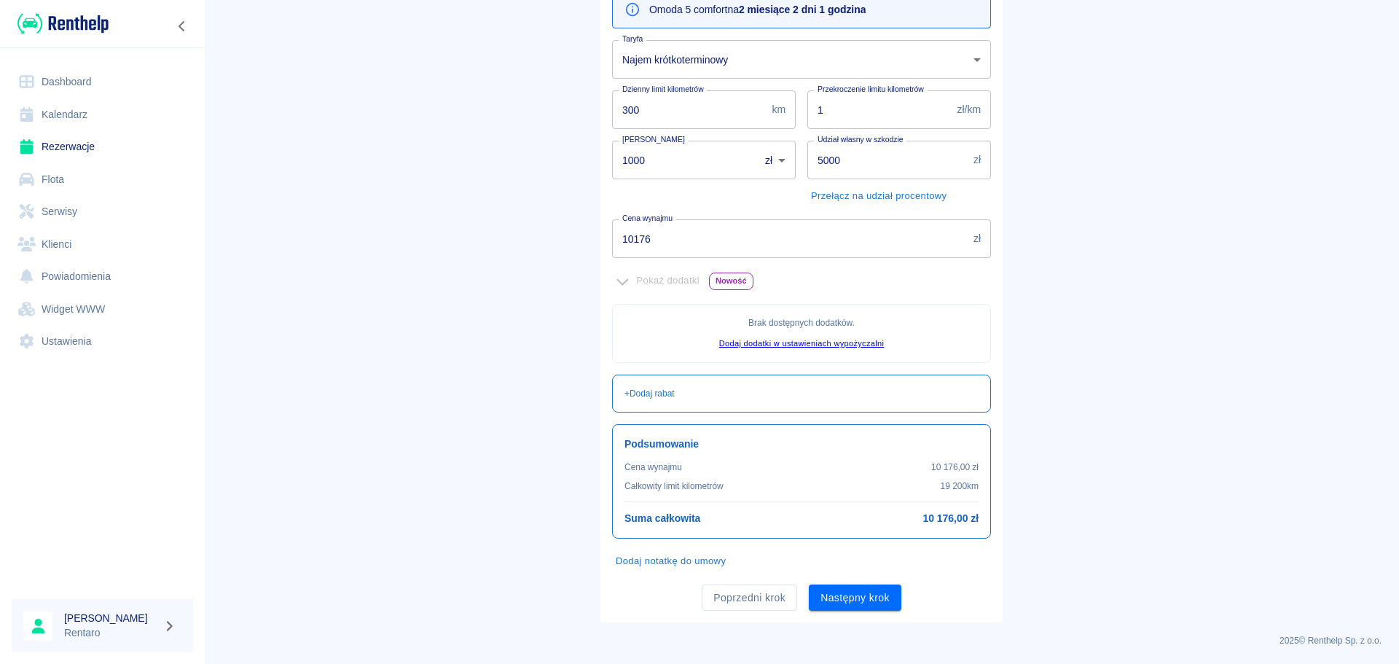
scroll to position [178, 0]
click at [829, 594] on button "Następny krok" at bounding box center [855, 596] width 93 height 27
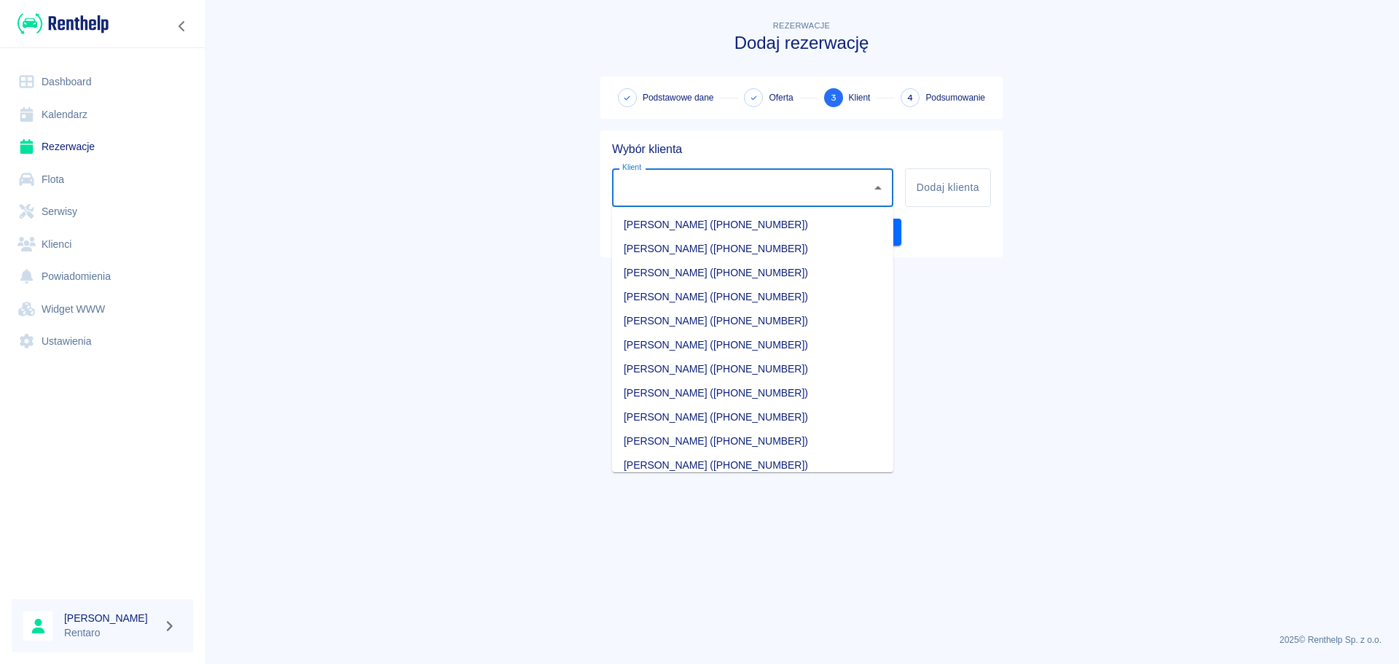
click at [718, 197] on input "Klient" at bounding box center [741, 187] width 246 height 25
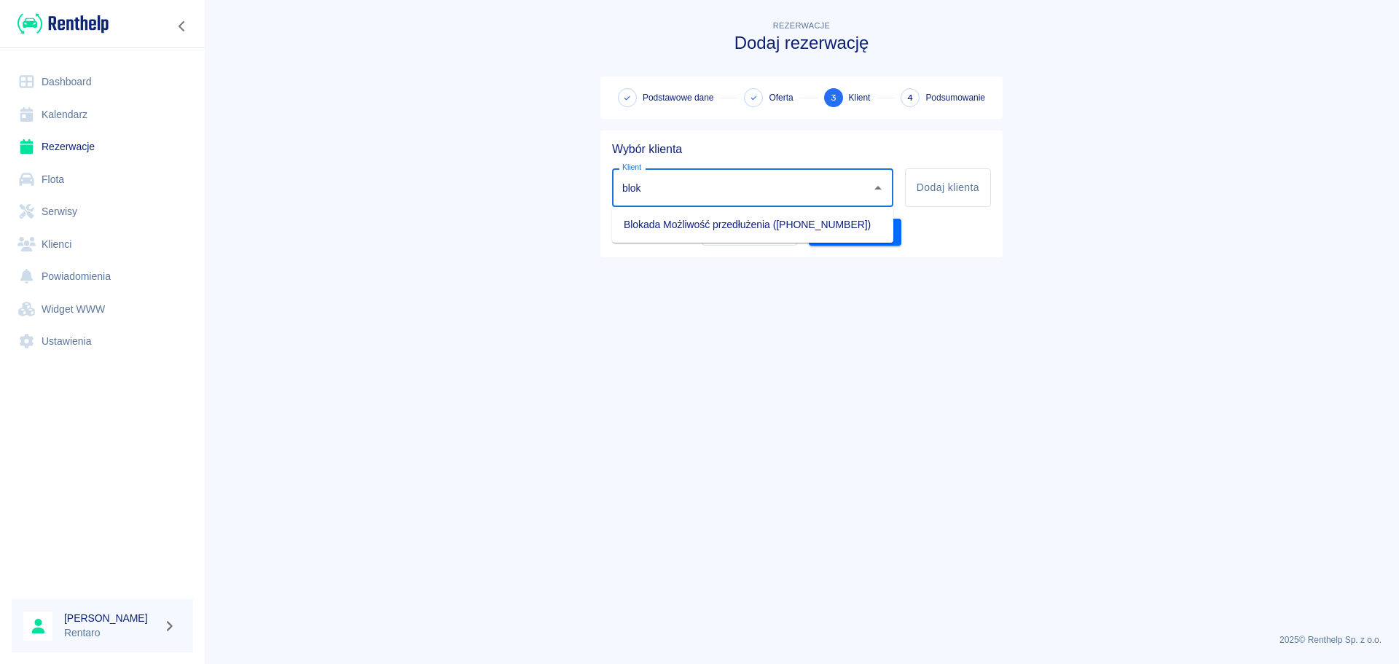
click at [744, 219] on li "Blokada Możliwość przedłużenia ([PHONE_NUMBER])" at bounding box center [752, 225] width 281 height 24
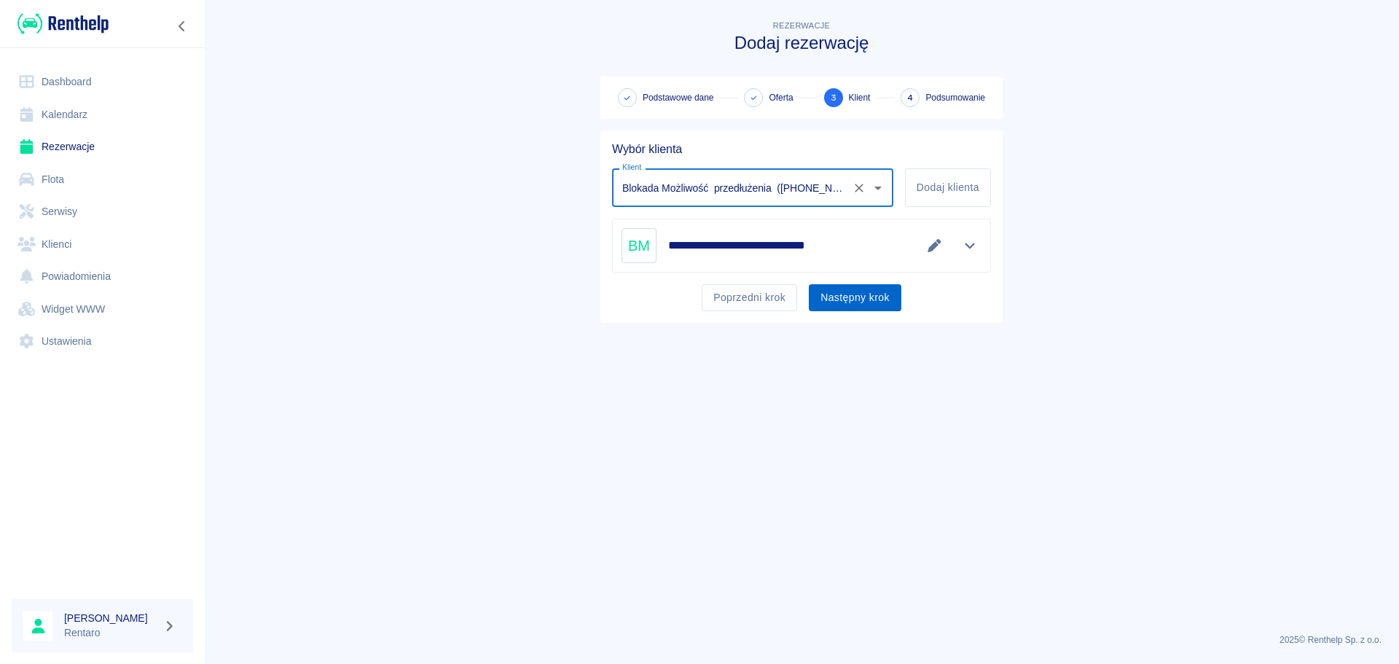
type input "Blokada Możliwość przedłużenia ([PHONE_NUMBER])"
click at [857, 299] on button "Następny krok" at bounding box center [855, 297] width 93 height 27
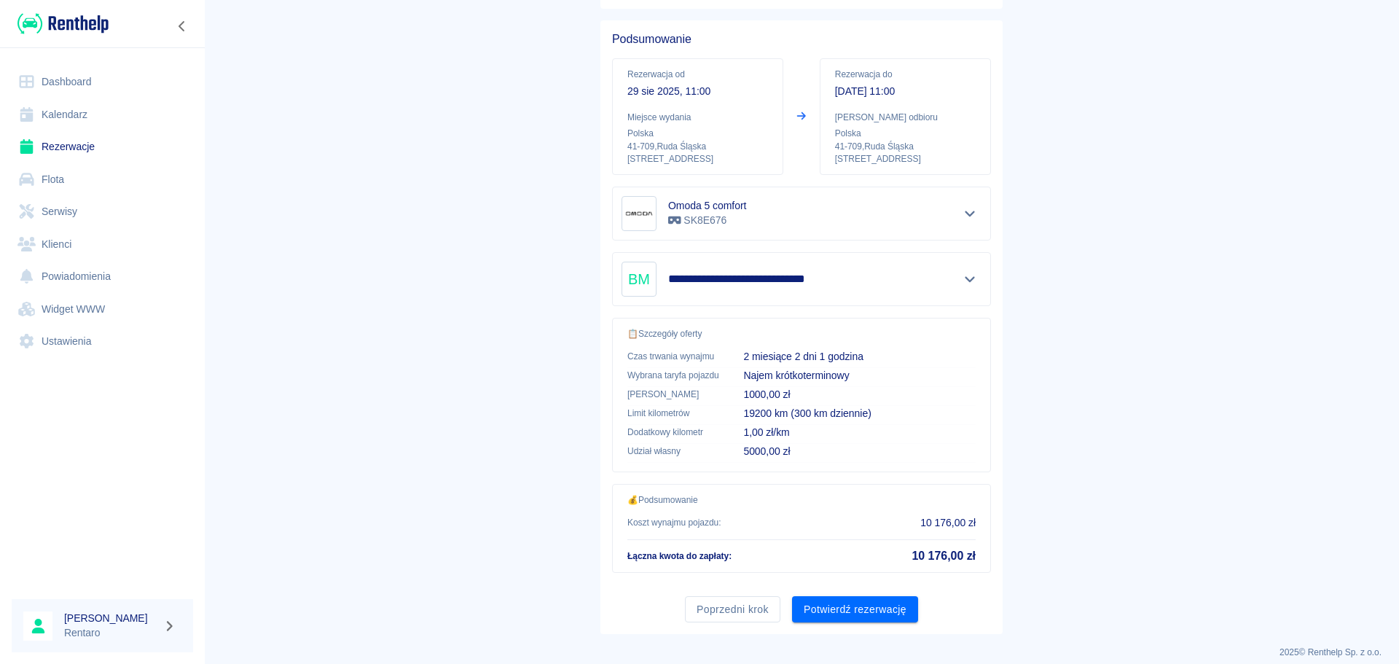
scroll to position [122, 0]
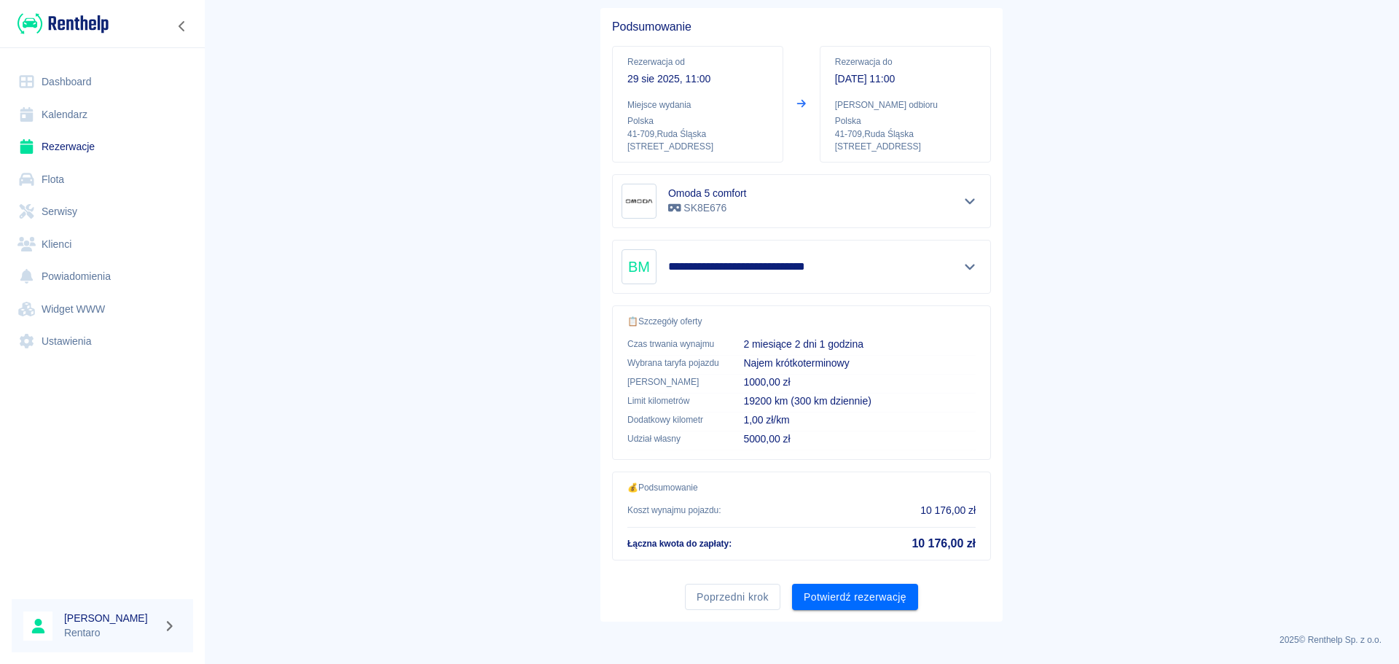
click at [851, 573] on div "Poprzedni krok Potwierdź rezerwację" at bounding box center [795, 591] width 390 height 39
click at [849, 594] on button "Potwierdź rezerwację" at bounding box center [855, 596] width 126 height 27
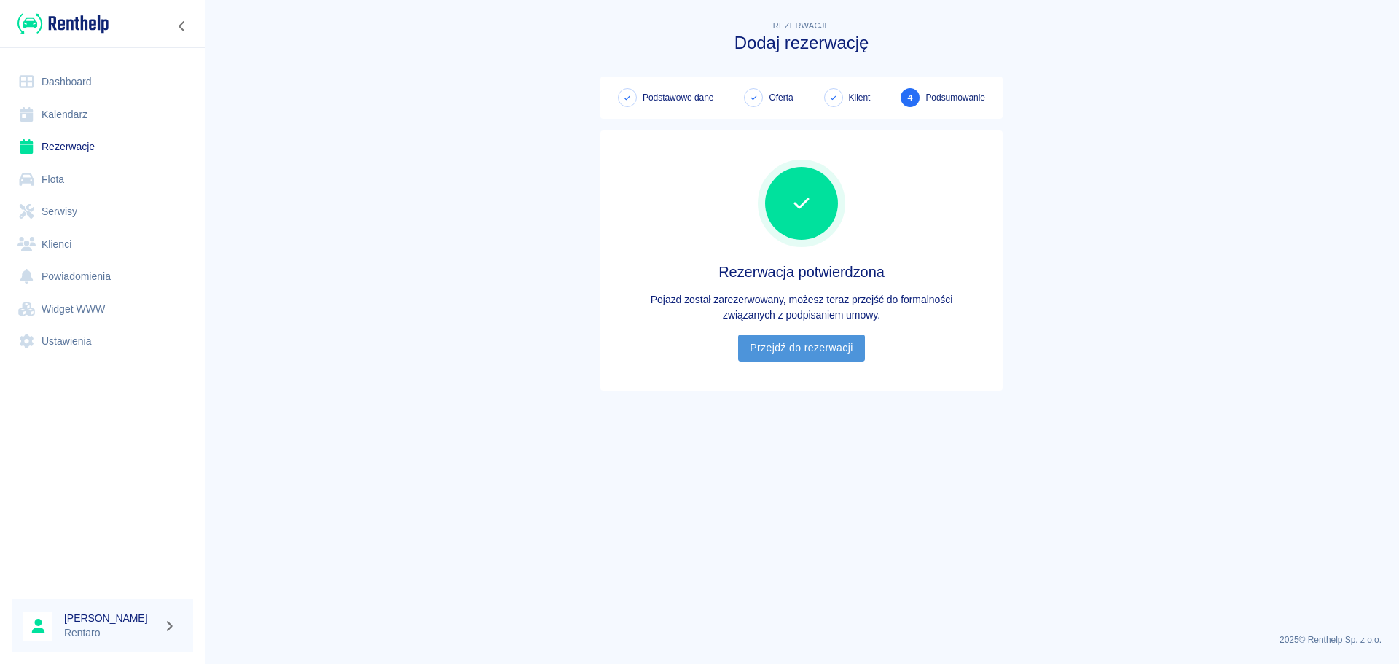
click at [766, 338] on link "Przejdź do rezerwacji" at bounding box center [801, 347] width 126 height 27
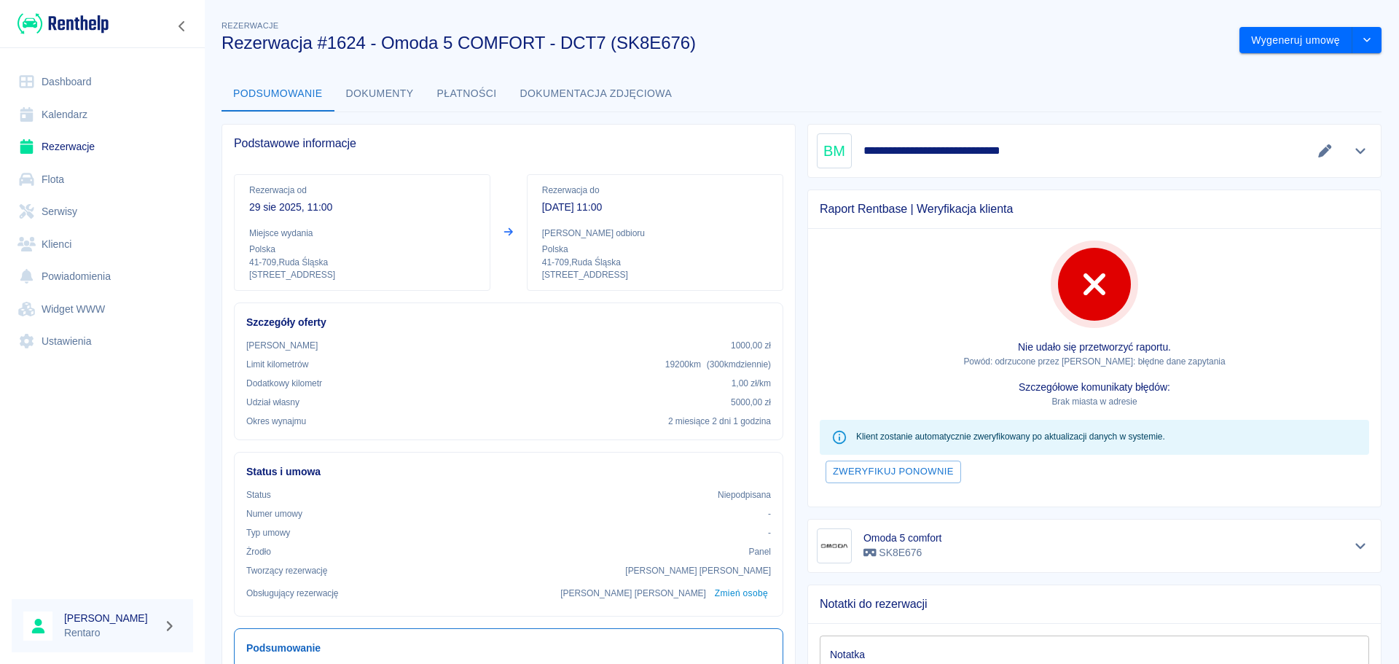
click at [87, 111] on link "Kalendarz" at bounding box center [102, 114] width 181 height 33
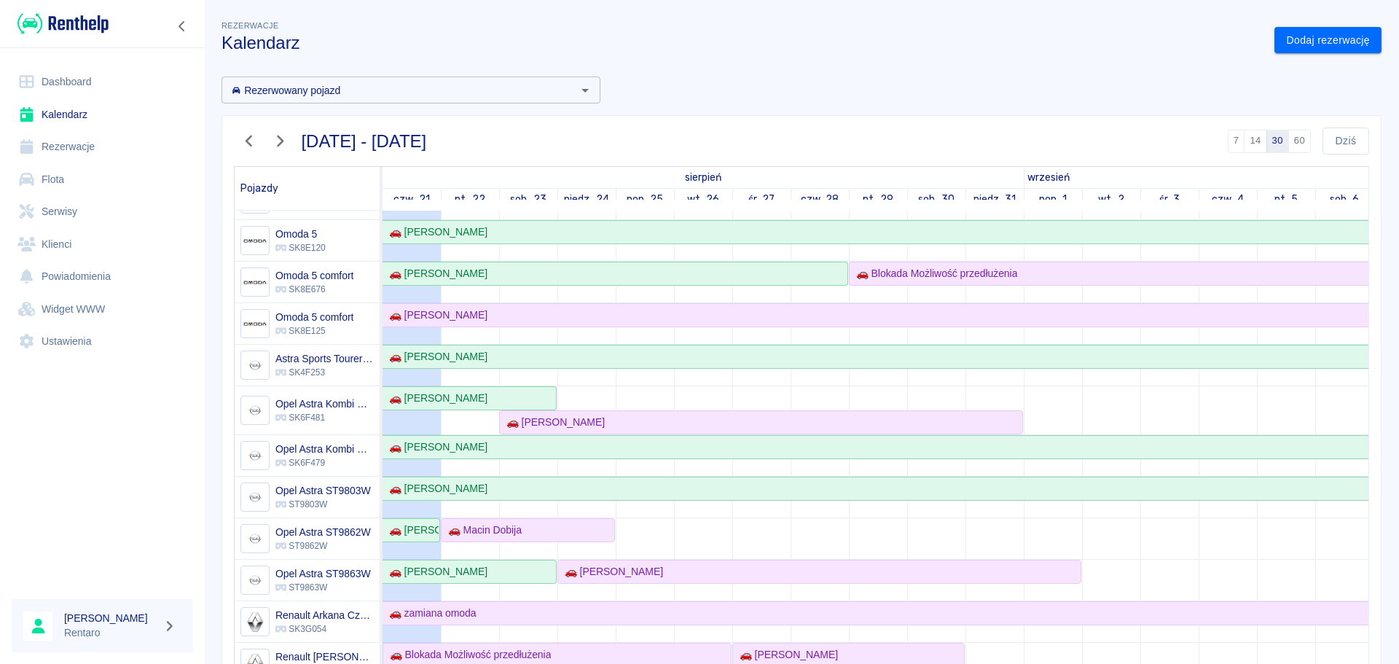
scroll to position [291, 0]
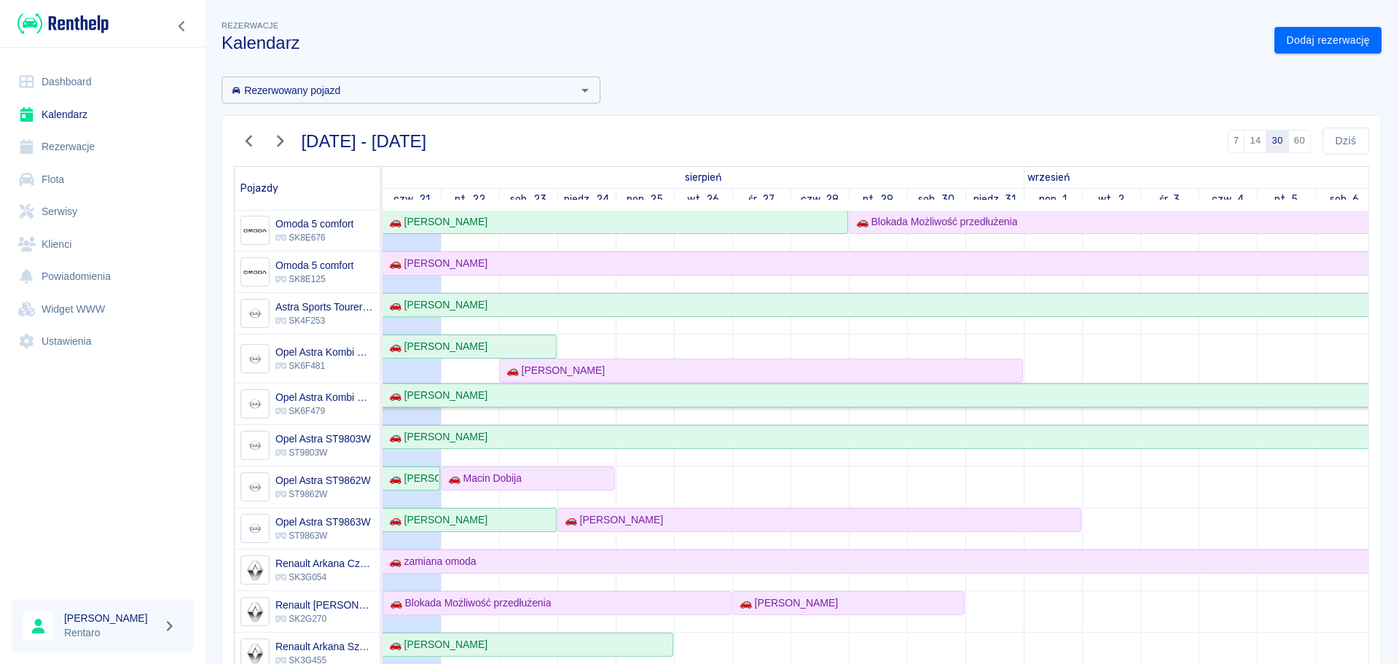
click at [906, 403] on div "🚗 [PERSON_NAME]" at bounding box center [1256, 395] width 1747 height 15
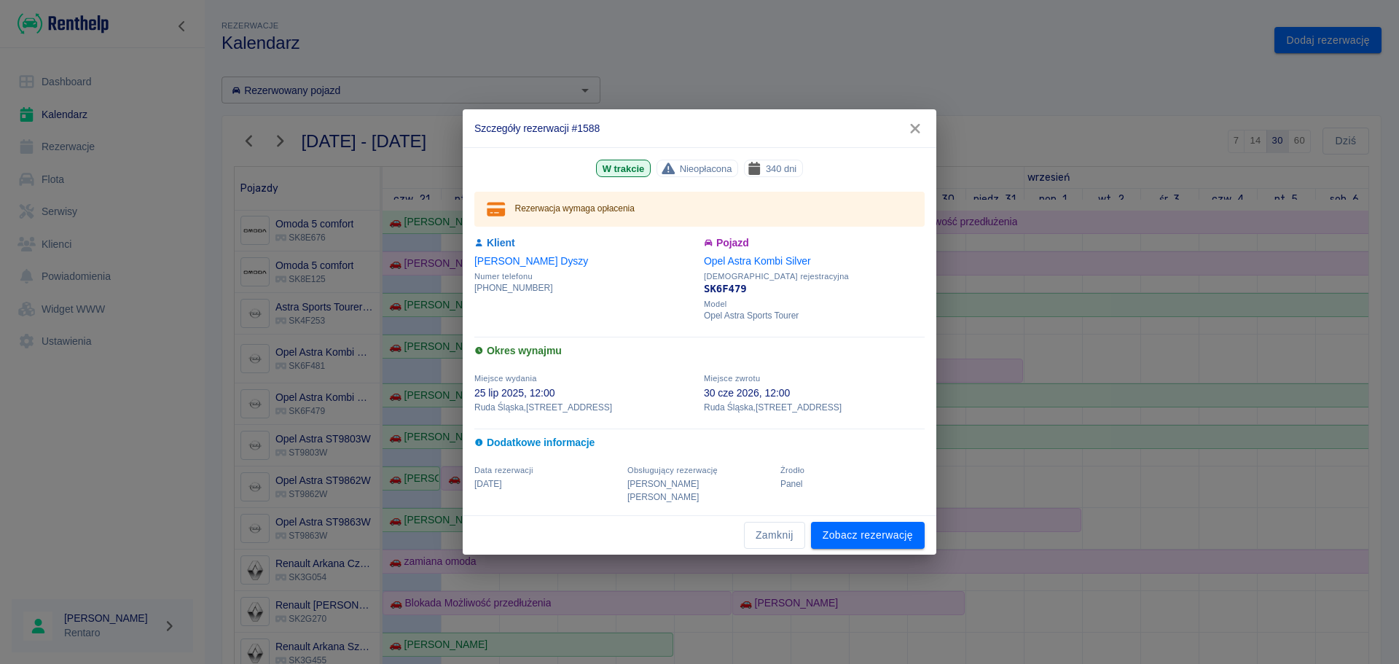
click at [918, 133] on icon "button" at bounding box center [914, 128] width 9 height 9
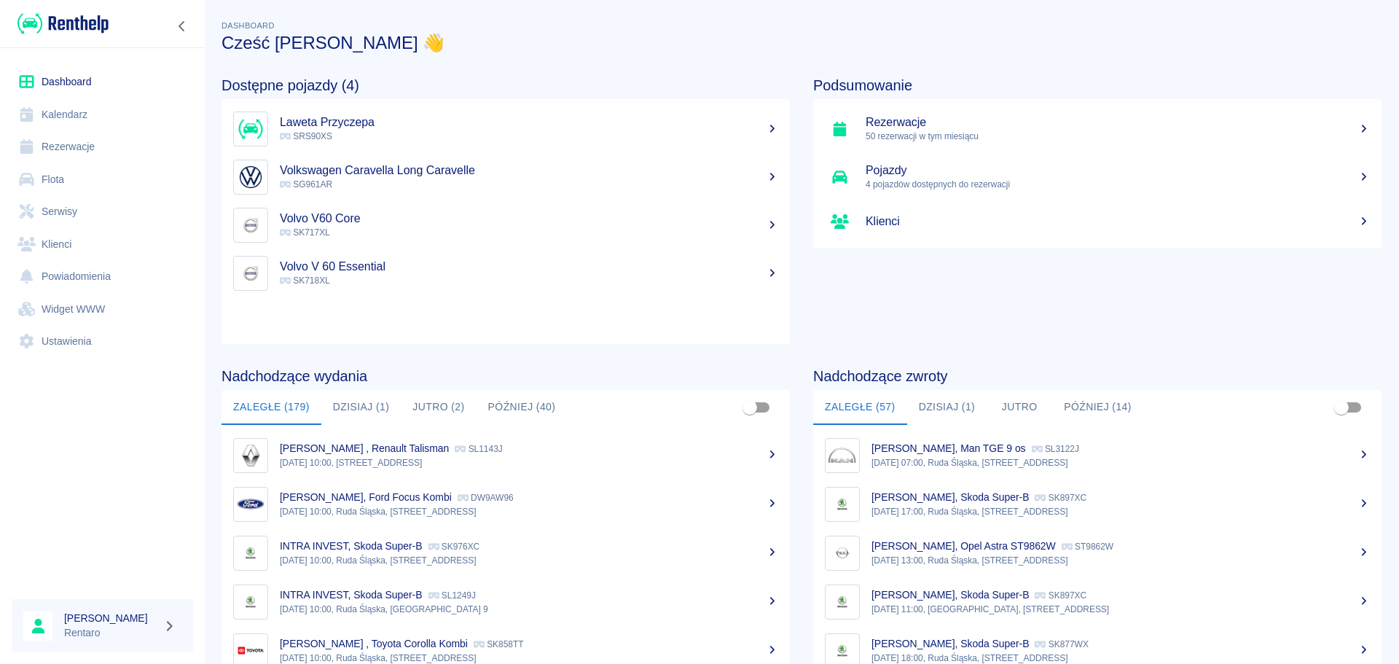
click at [893, 402] on button "Zaległe (57)" at bounding box center [860, 407] width 94 height 35
click at [922, 402] on button "Dzisiaj (1)" at bounding box center [947, 407] width 80 height 35
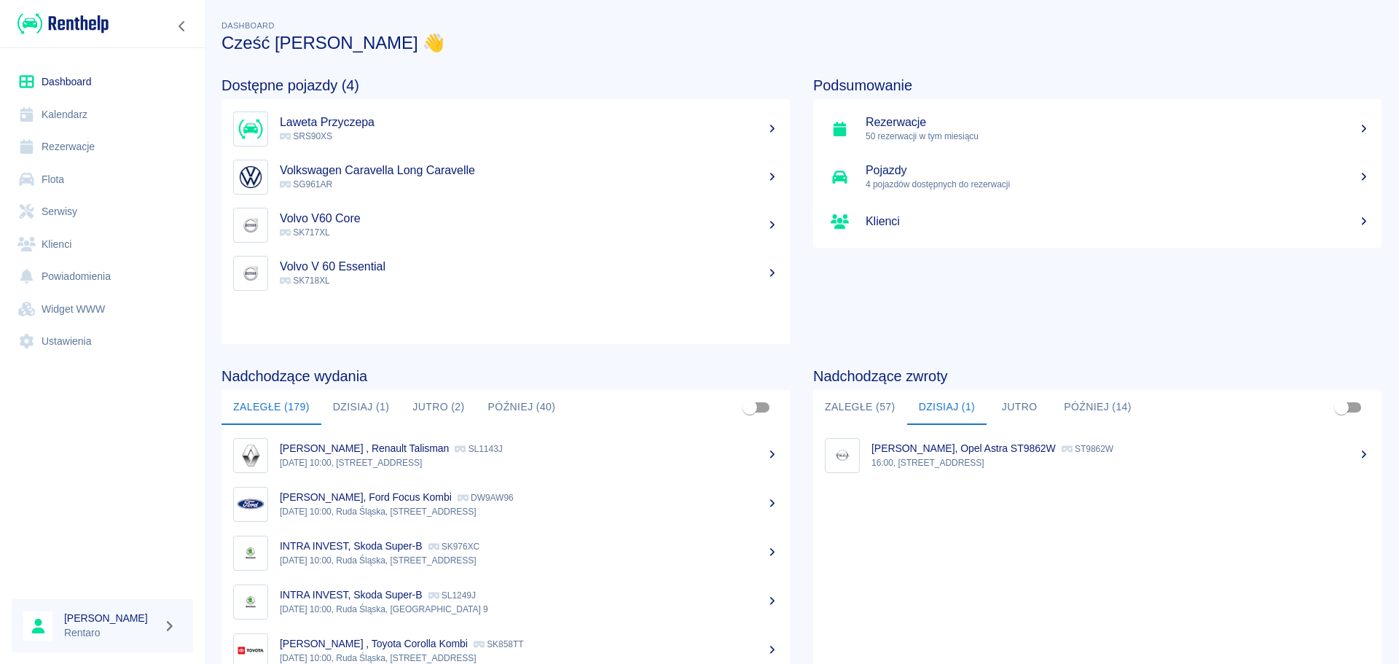
click at [89, 128] on link "Kalendarz" at bounding box center [102, 114] width 181 height 33
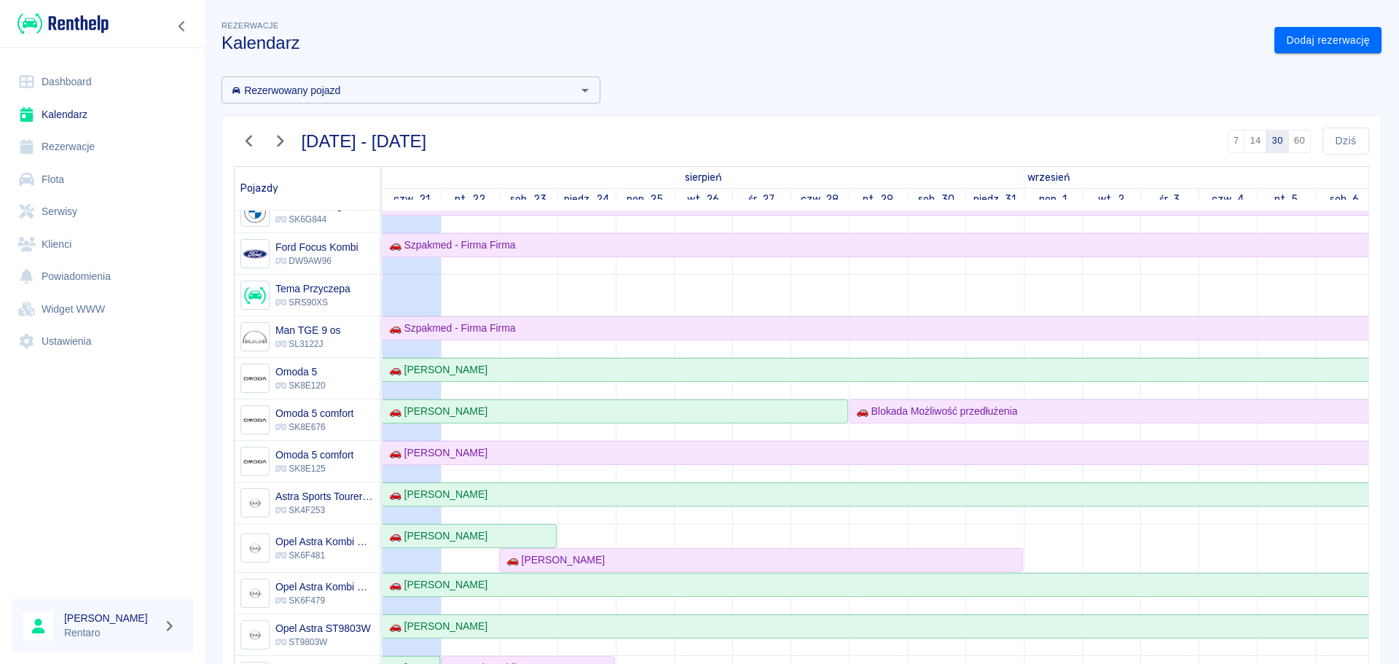
scroll to position [219, 0]
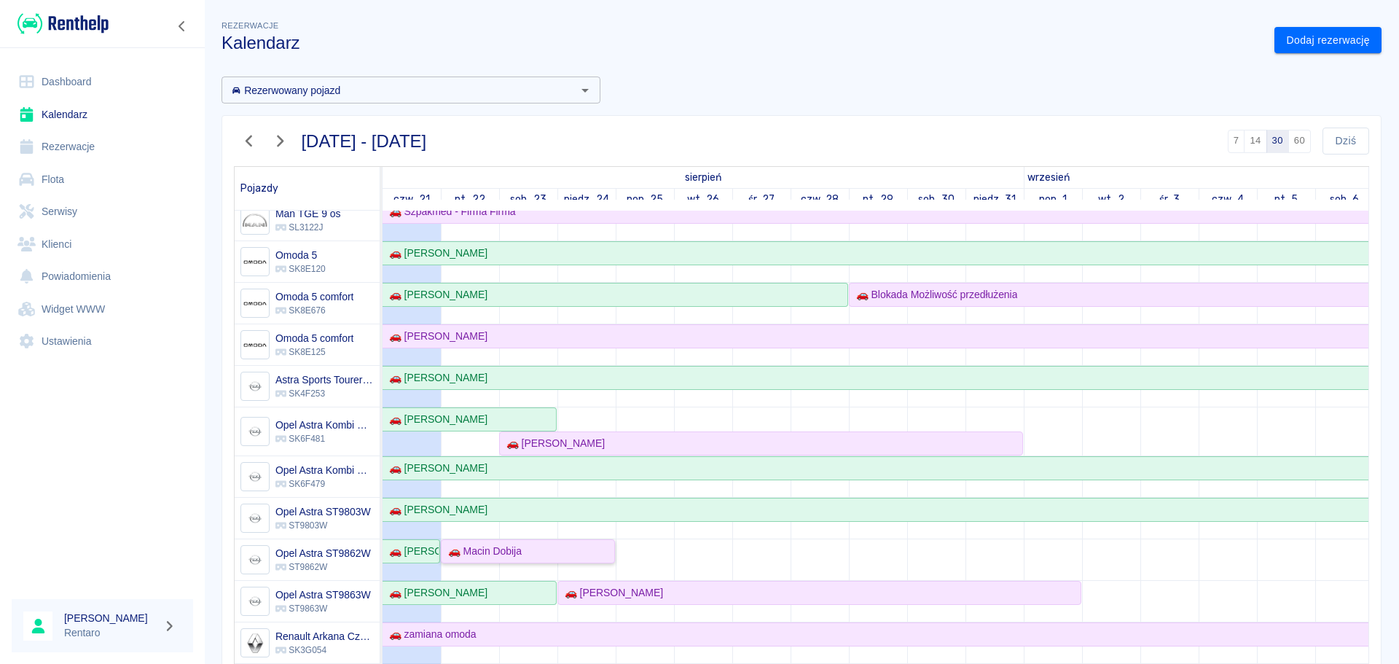
click at [537, 557] on div "🚗 Macin Dobija" at bounding box center [527, 550] width 171 height 15
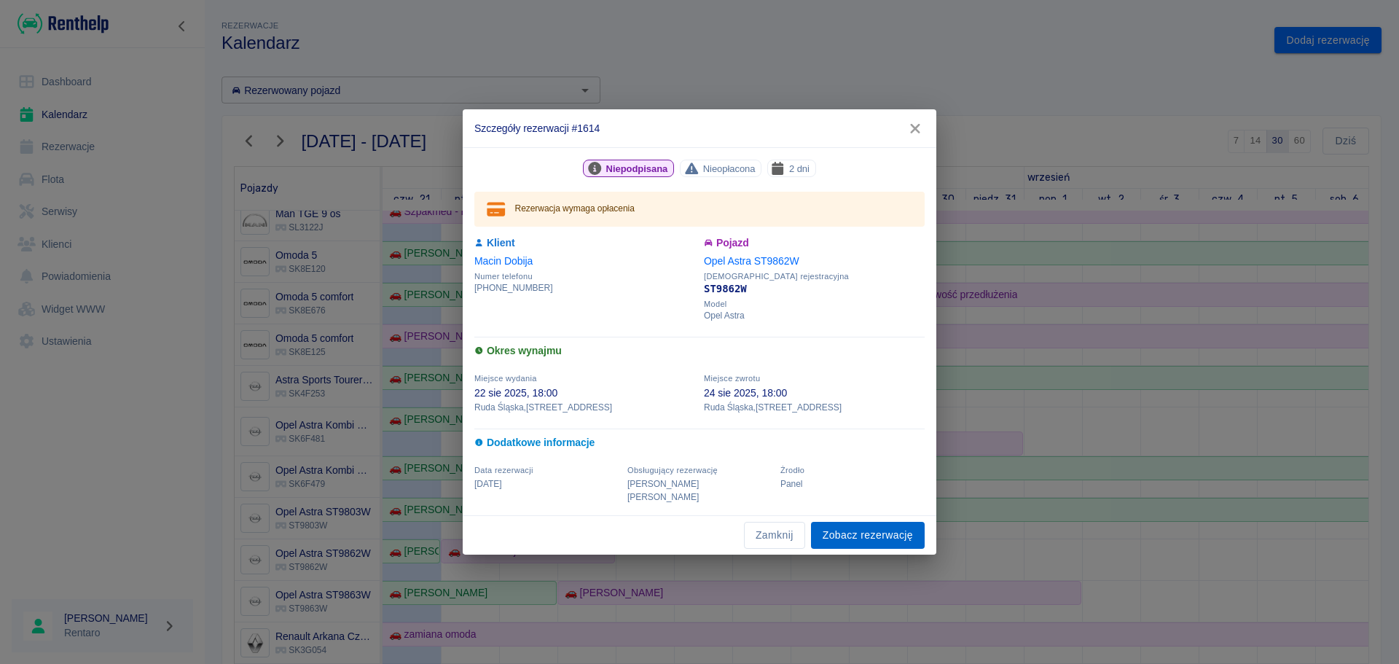
click at [876, 528] on link "Zobacz rezerwację" at bounding box center [868, 535] width 114 height 27
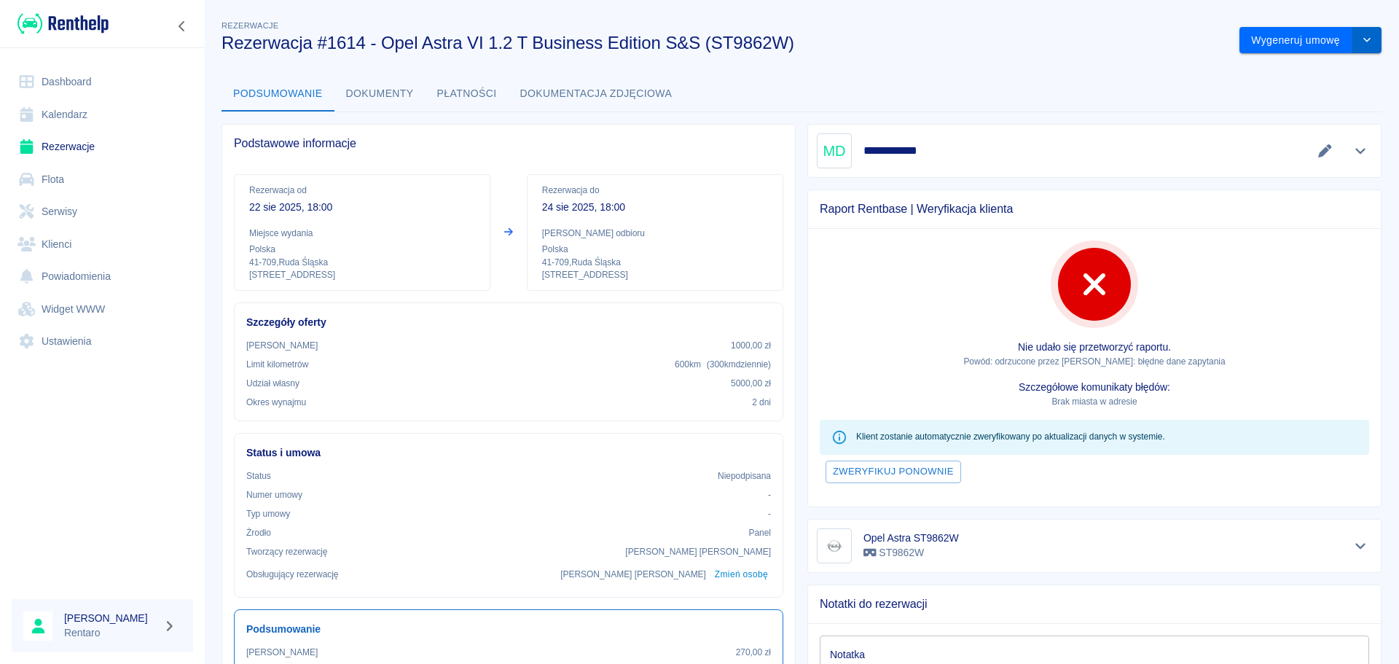
click at [1361, 44] on icon "drop-down" at bounding box center [1367, 39] width 12 height 9
click at [1299, 126] on li "Anuluj rezerwację" at bounding box center [1300, 119] width 118 height 24
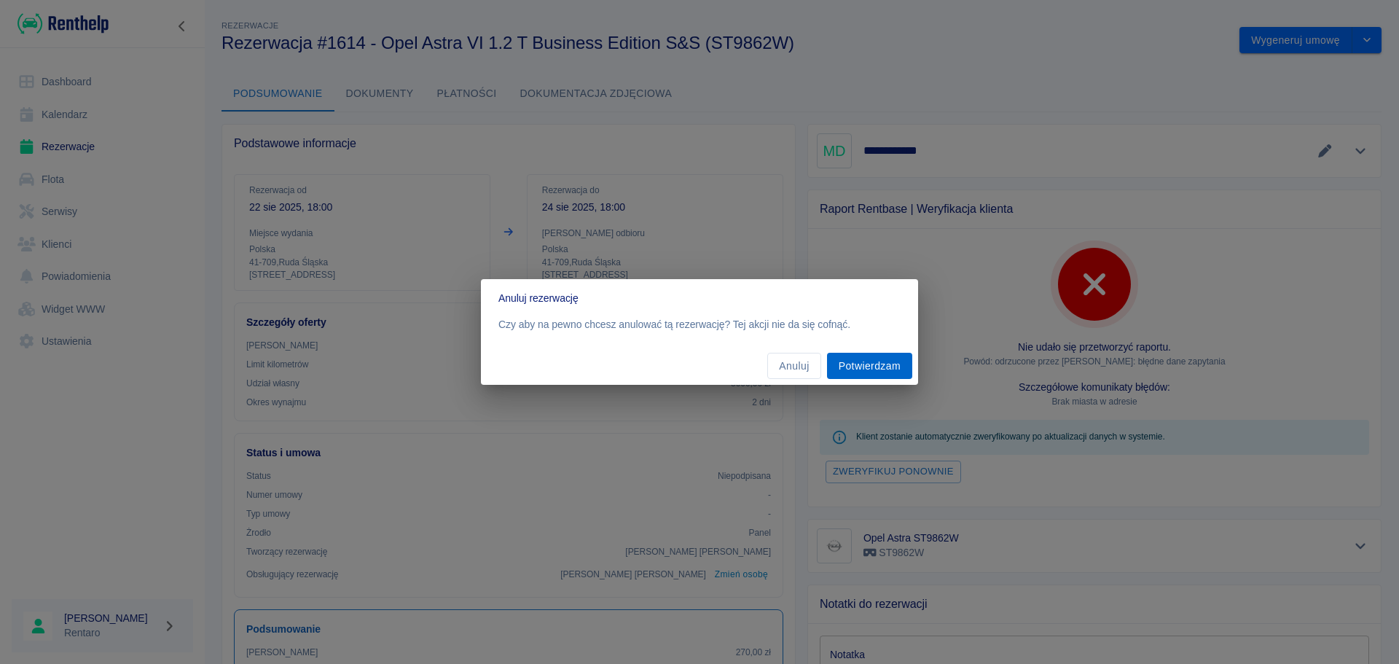
click at [844, 369] on button "Potwierdzam" at bounding box center [869, 366] width 85 height 27
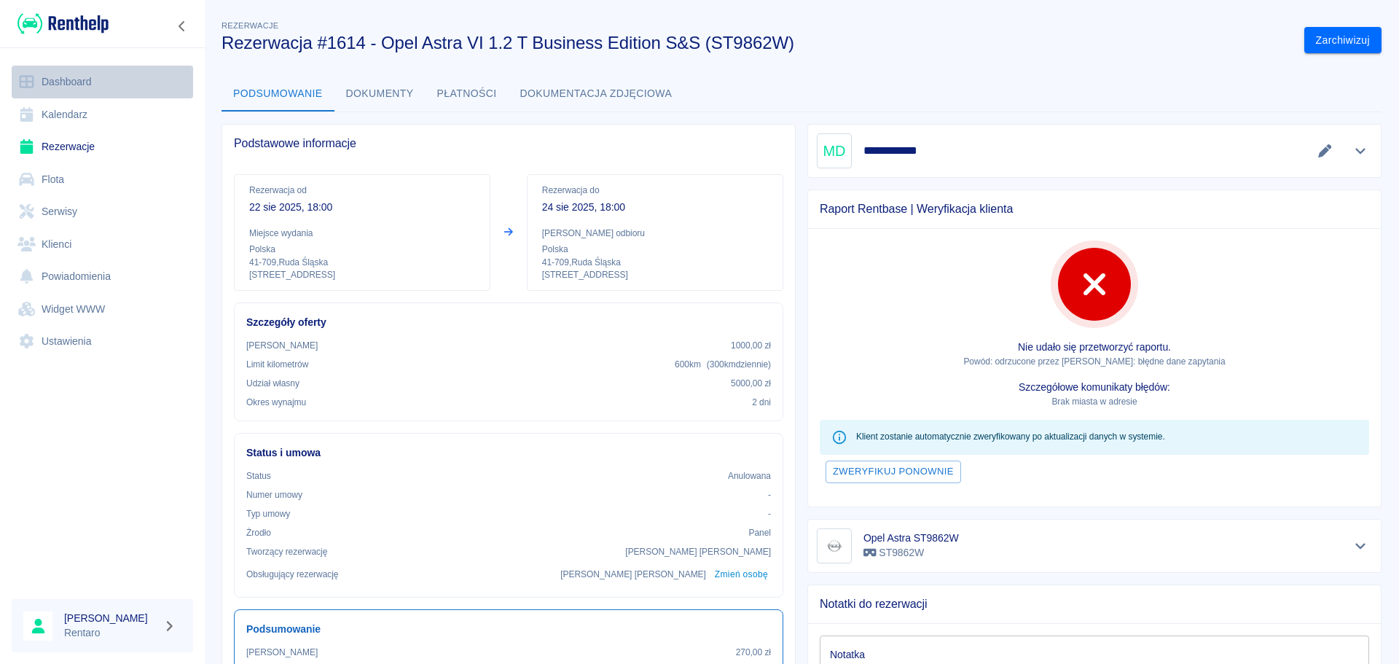
click at [81, 85] on link "Dashboard" at bounding box center [102, 82] width 181 height 33
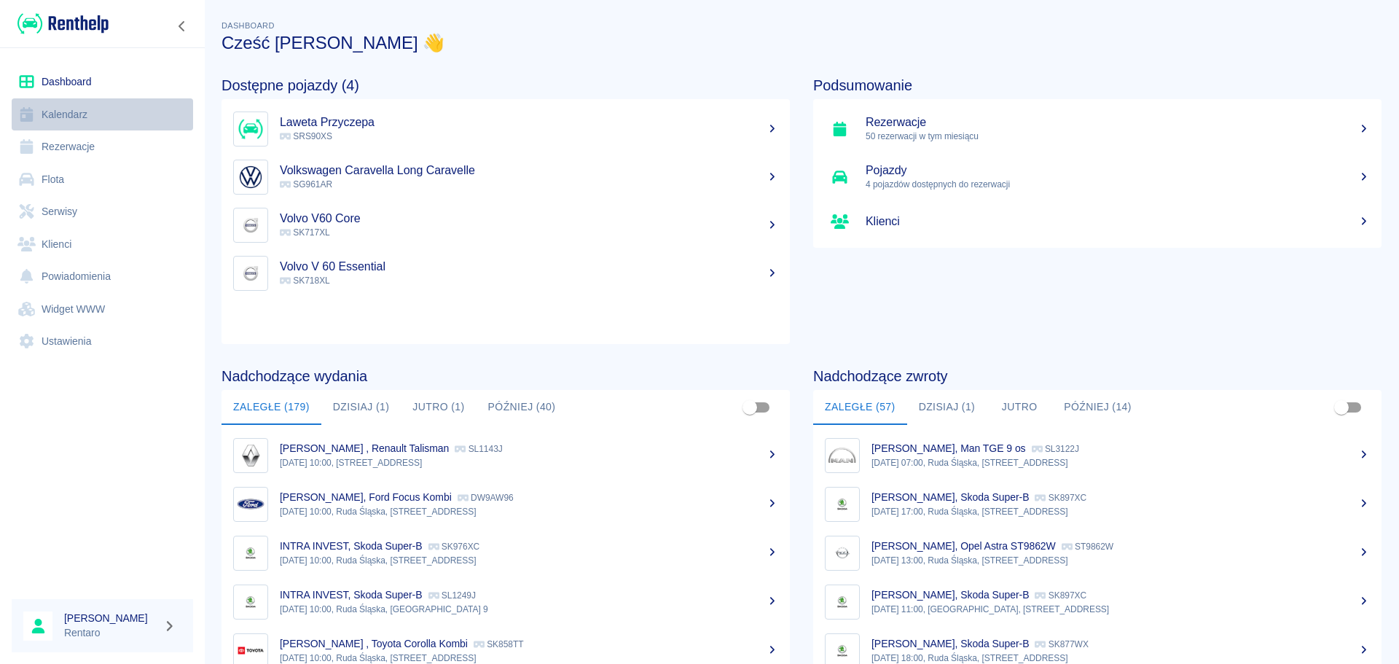
click at [84, 111] on link "Kalendarz" at bounding box center [102, 114] width 181 height 33
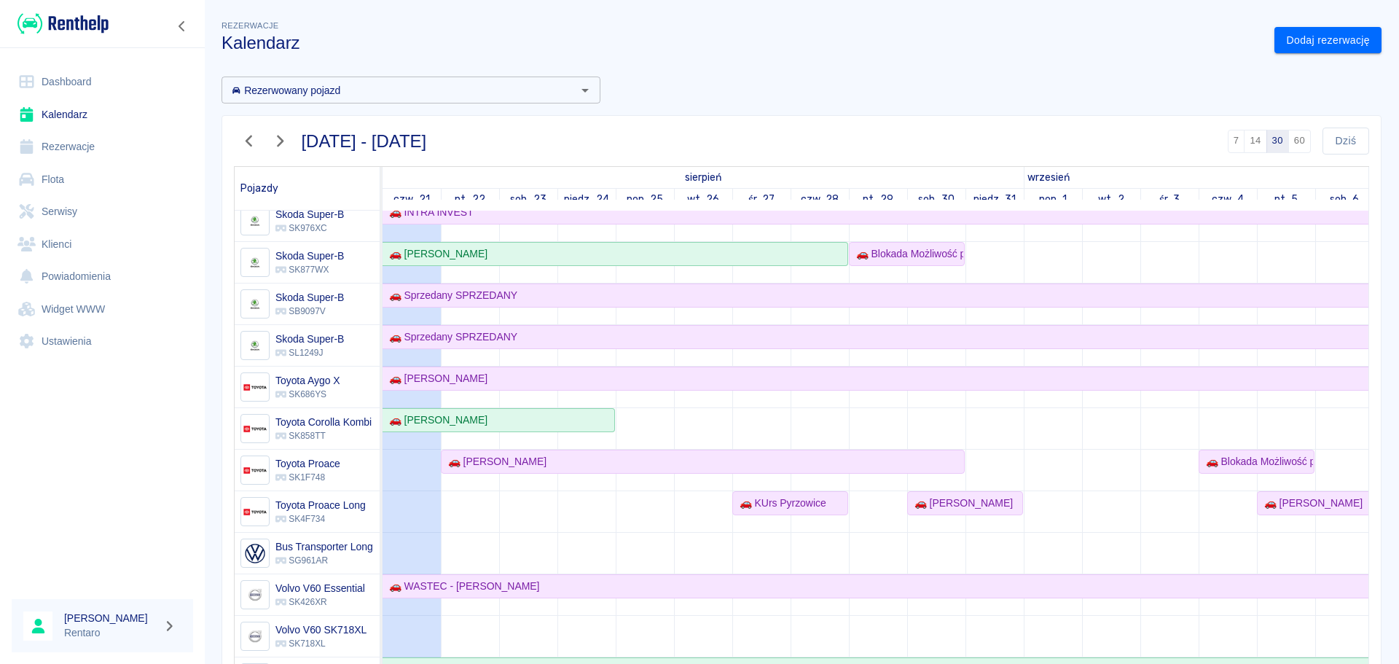
scroll to position [1140, 0]
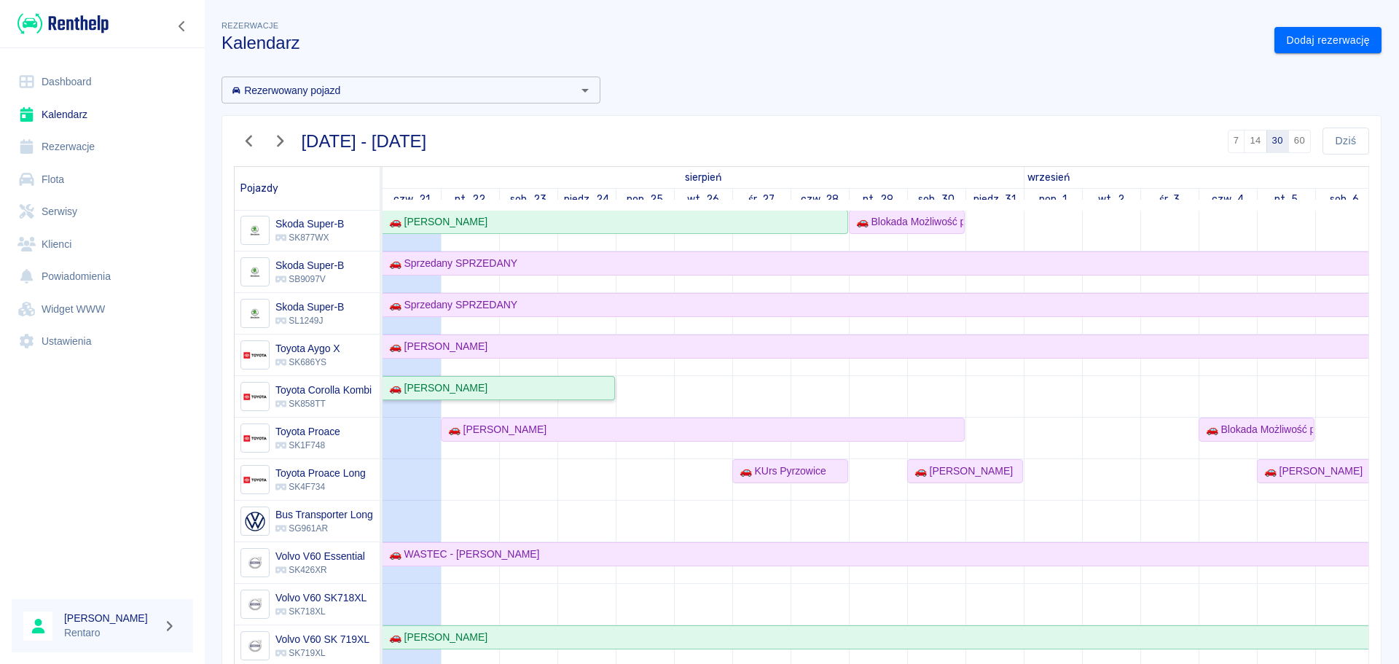
click at [586, 380] on div "🚗 [PERSON_NAME]" at bounding box center [498, 387] width 230 height 15
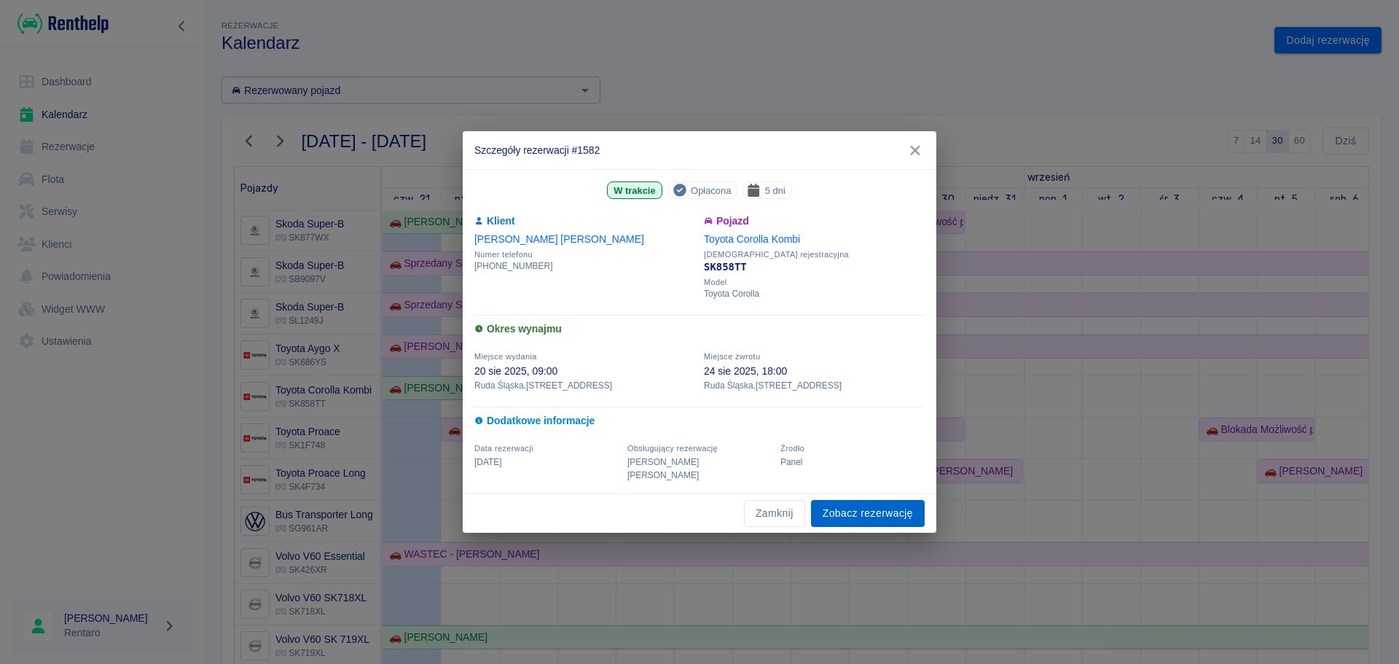
click at [854, 504] on link "Zobacz rezerwację" at bounding box center [868, 513] width 114 height 27
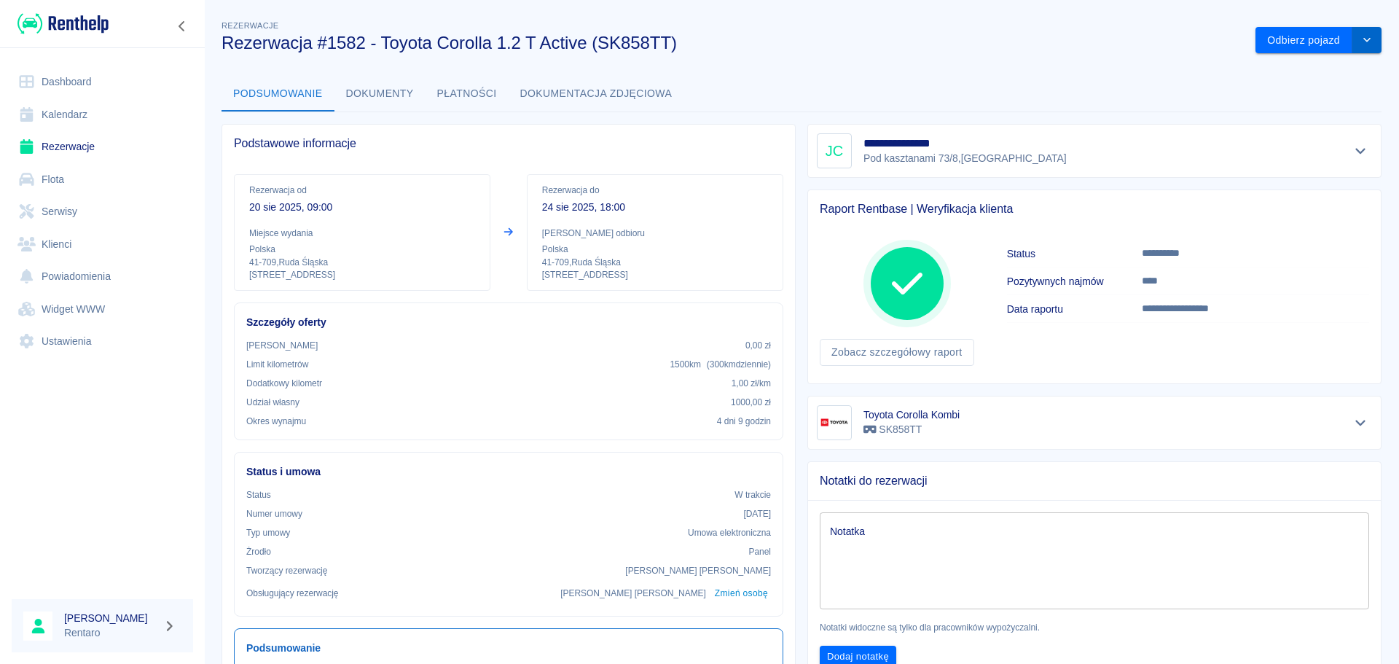
click at [1361, 41] on icon "drop-down" at bounding box center [1367, 39] width 12 height 9
click at [1310, 73] on li "Przedłuż rezerwację" at bounding box center [1307, 71] width 114 height 24
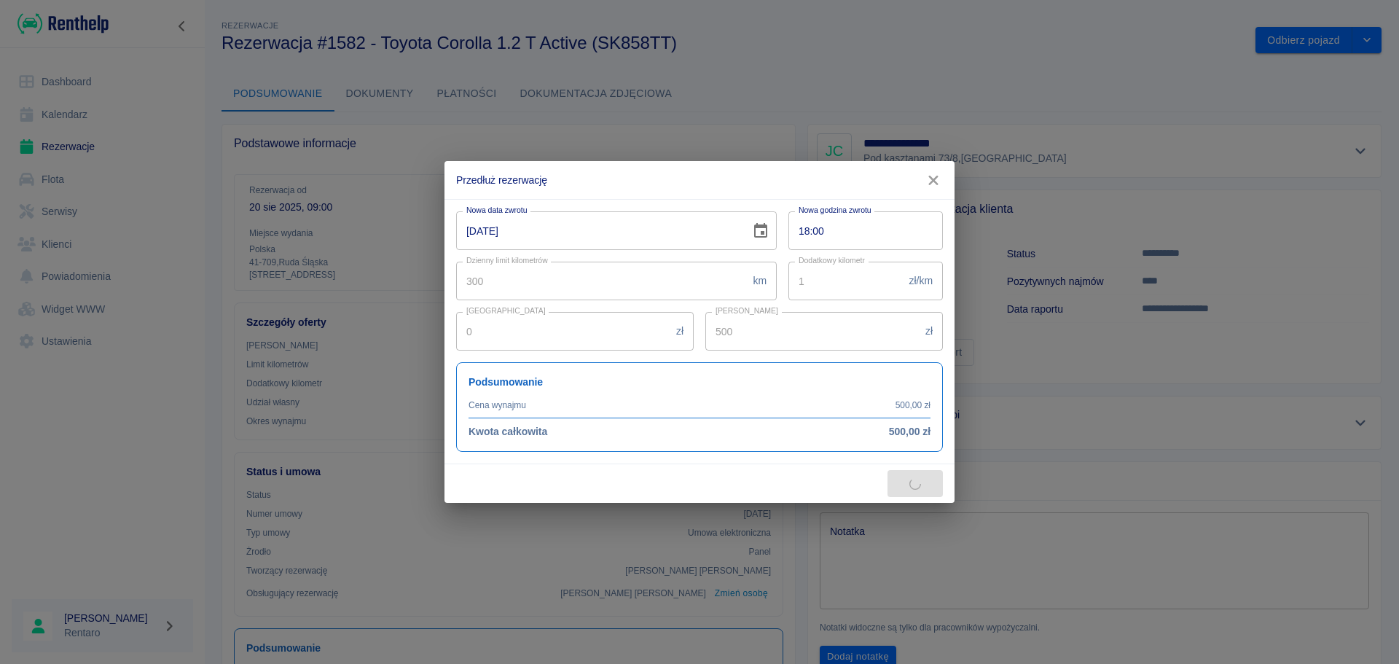
type input "645"
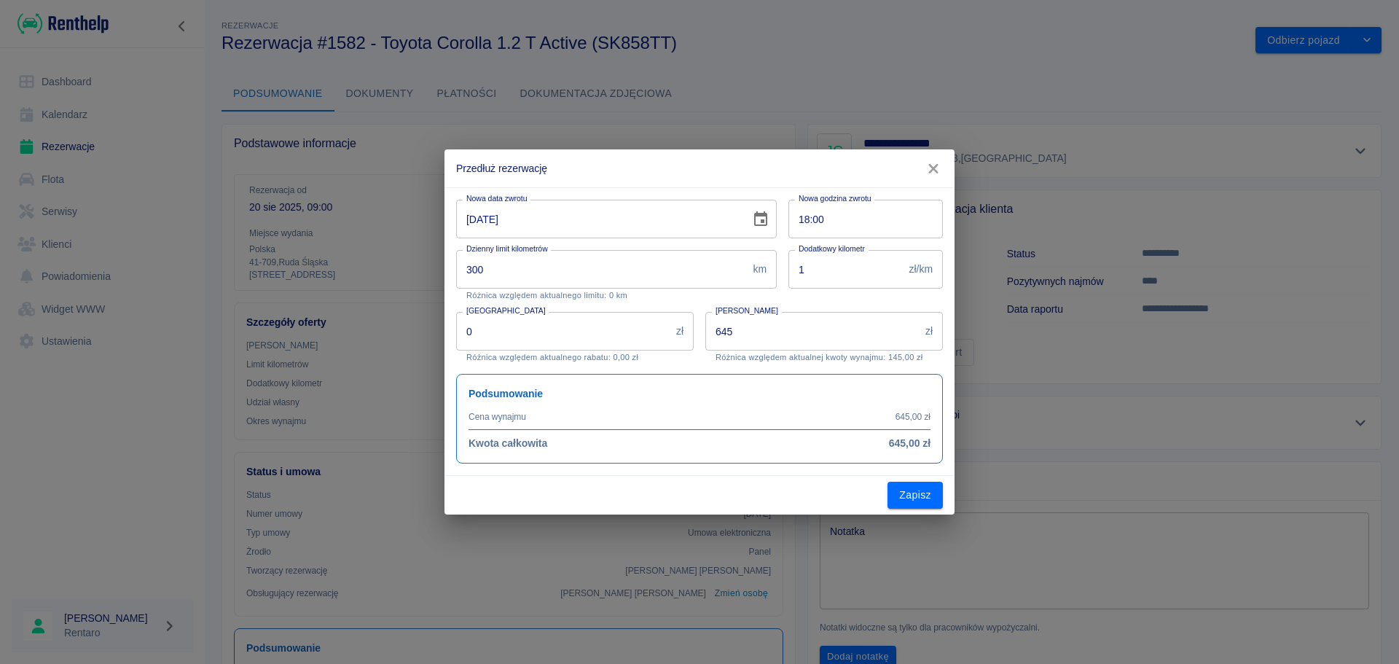
click at [559, 227] on input "24-08-2025" at bounding box center [598, 219] width 284 height 39
click at [768, 224] on icon "Choose date, selected date is 24 sie 2025" at bounding box center [760, 219] width 17 height 17
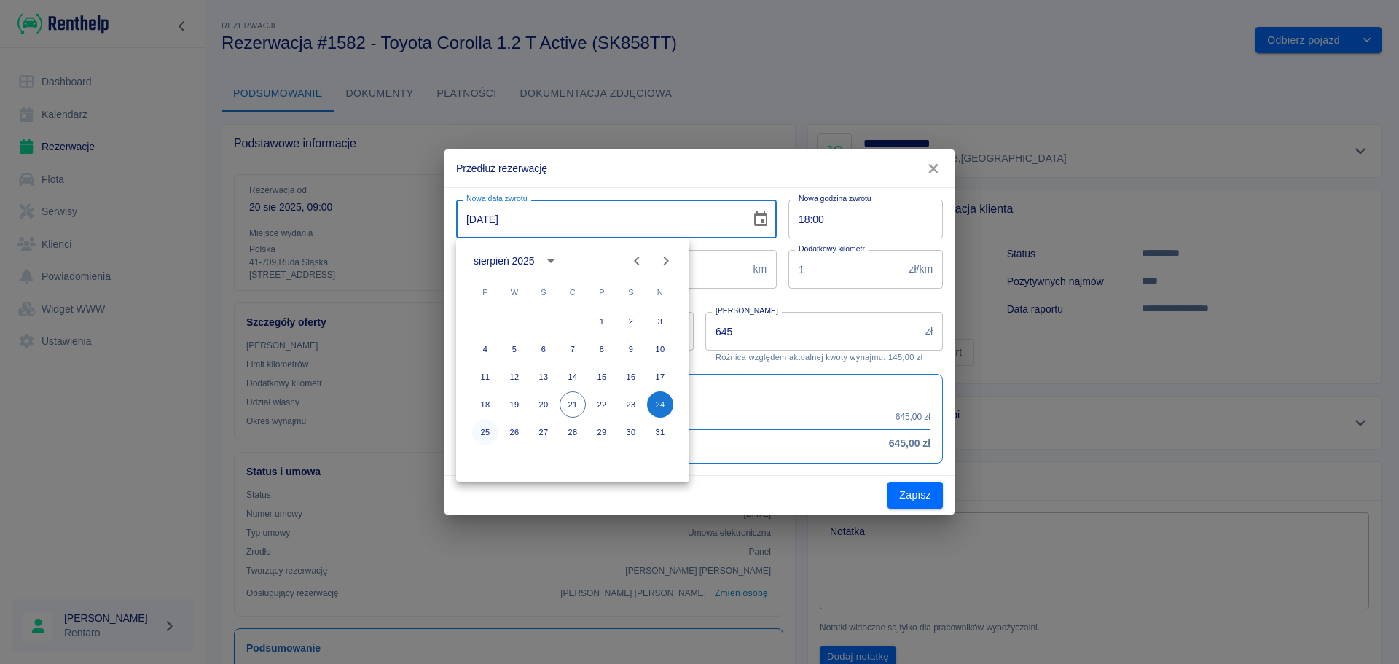
click at [484, 431] on button "25" at bounding box center [485, 432] width 26 height 26
type input "25-08-2025"
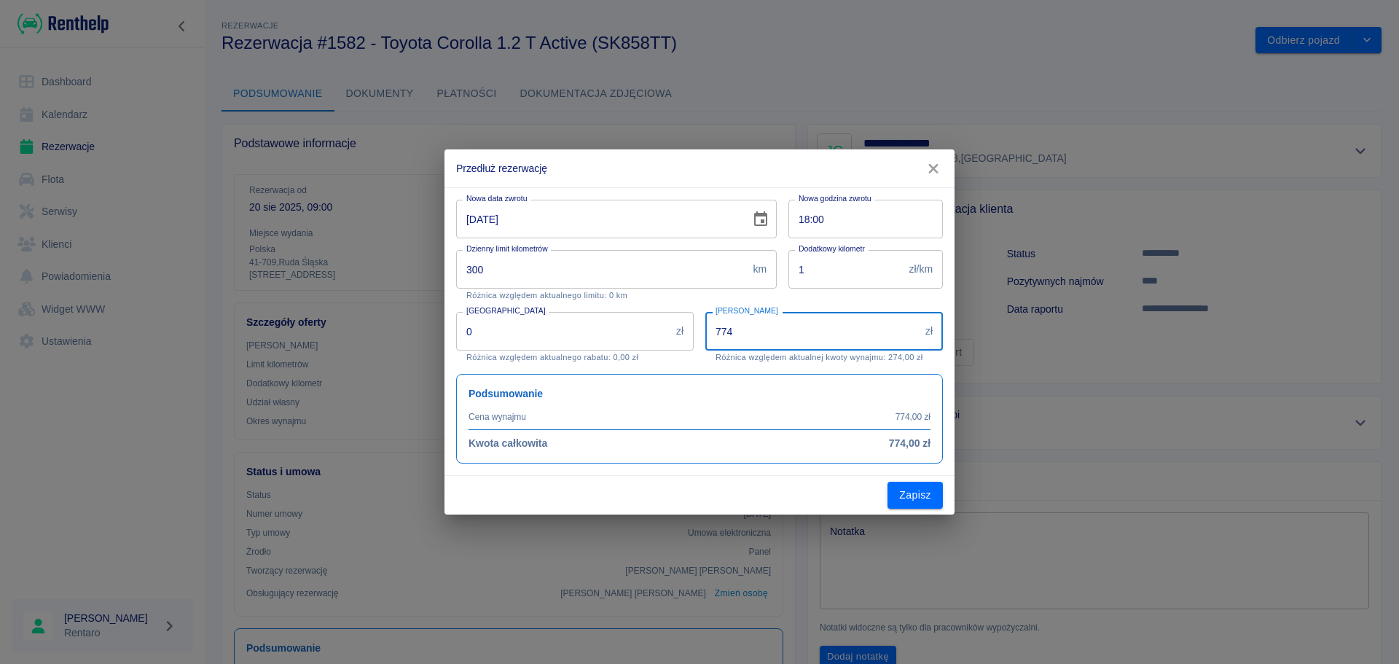
click at [823, 330] on input "774" at bounding box center [812, 331] width 214 height 39
drag, startPoint x: 821, startPoint y: 330, endPoint x: 812, endPoint y: 337, distance: 10.9
click at [819, 330] on input "774" at bounding box center [812, 331] width 214 height 39
click at [811, 338] on input "774" at bounding box center [812, 331] width 214 height 39
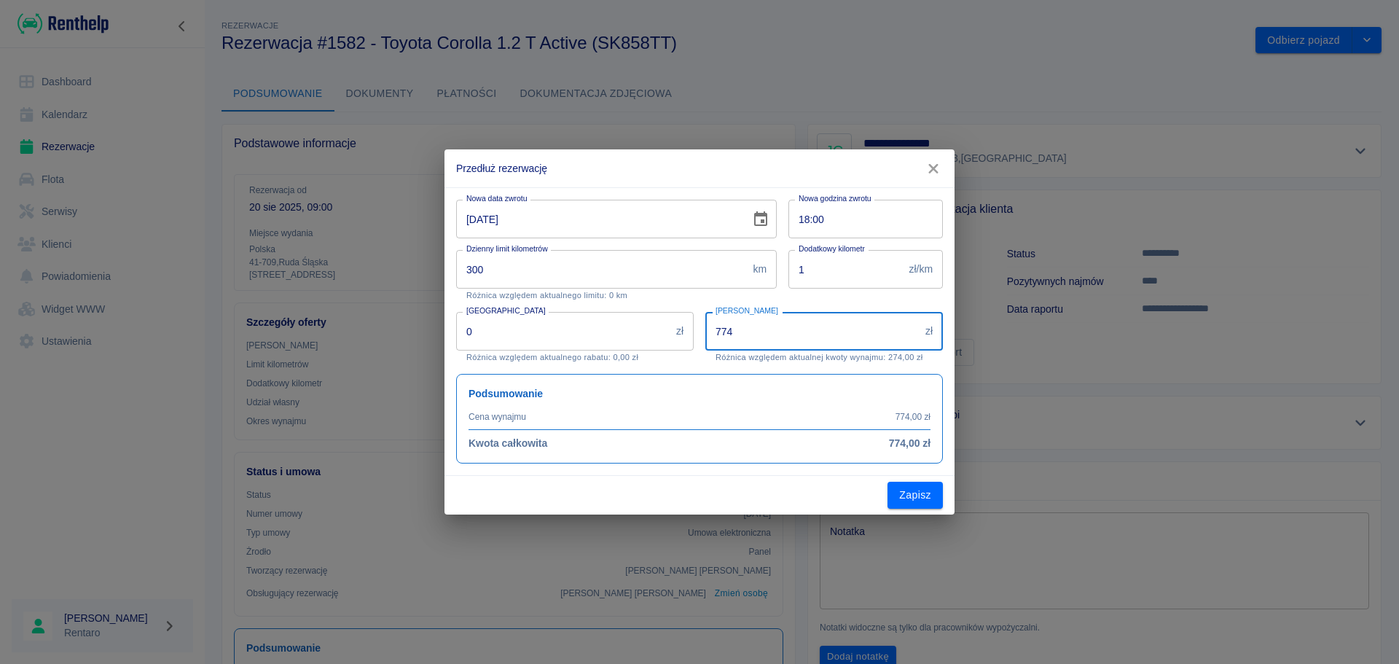
click at [811, 339] on input "774" at bounding box center [812, 331] width 214 height 39
click at [811, 340] on input "774" at bounding box center [812, 331] width 214 height 39
type input "1"
click at [918, 500] on button "Zapisz" at bounding box center [914, 494] width 55 height 27
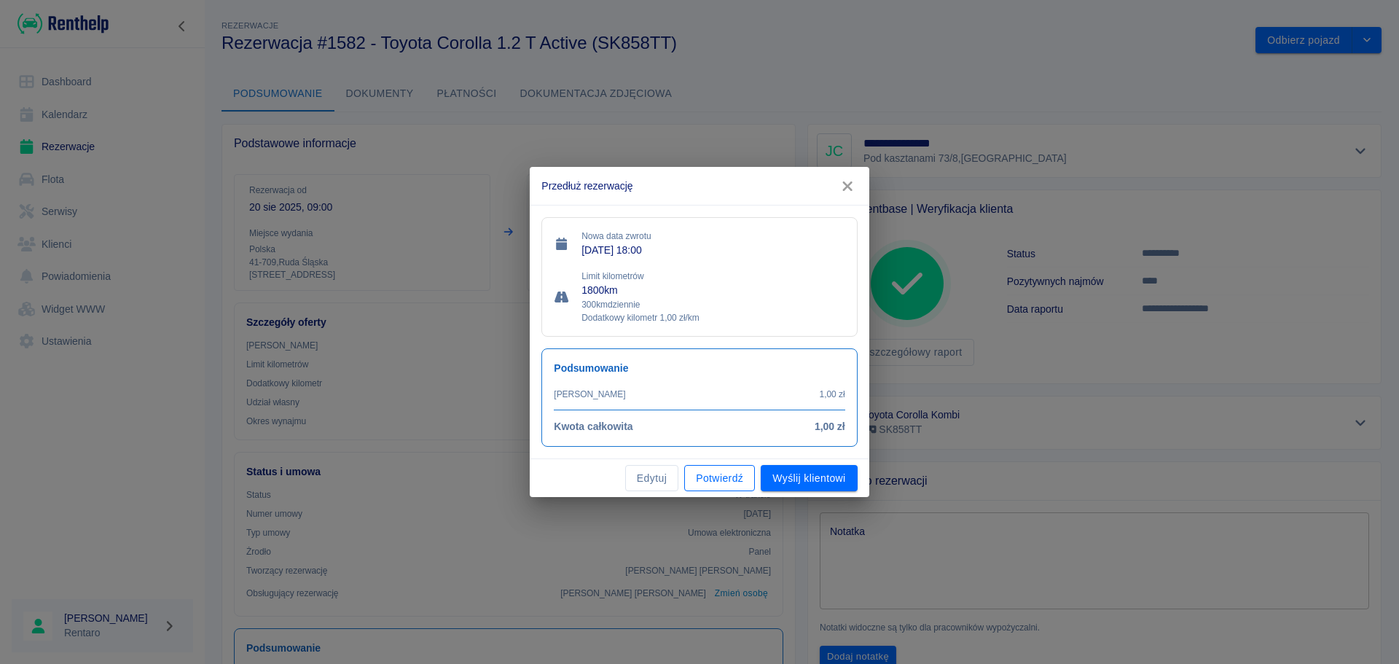
click at [738, 476] on button "Potwierdź" at bounding box center [719, 478] width 71 height 27
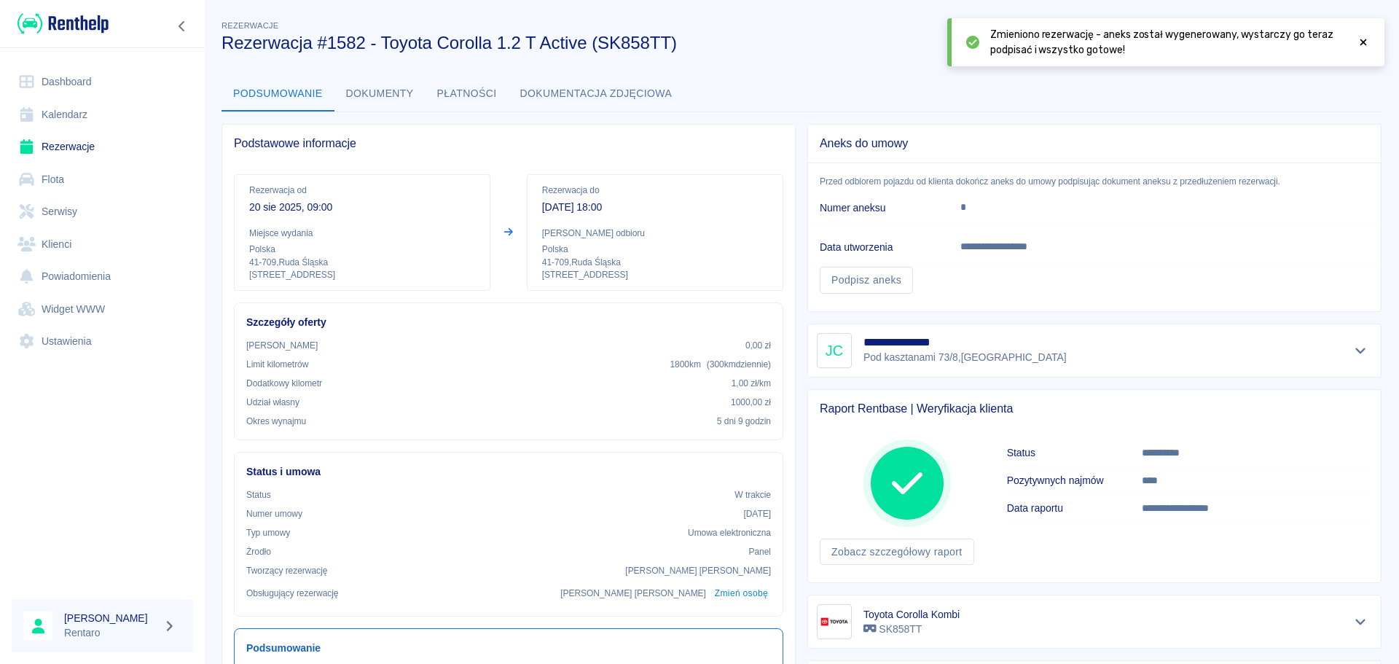
click at [71, 106] on link "Kalendarz" at bounding box center [102, 114] width 181 height 33
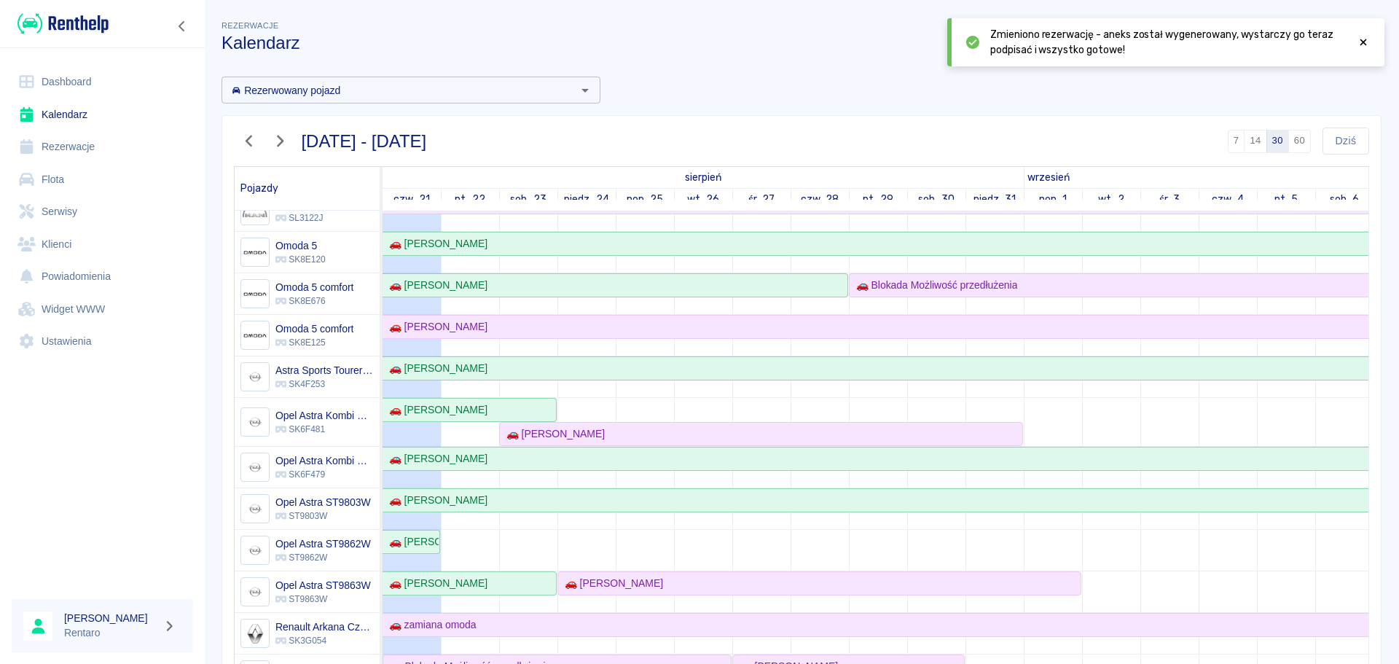
scroll to position [437, 0]
